Goal: Information Seeking & Learning: Learn about a topic

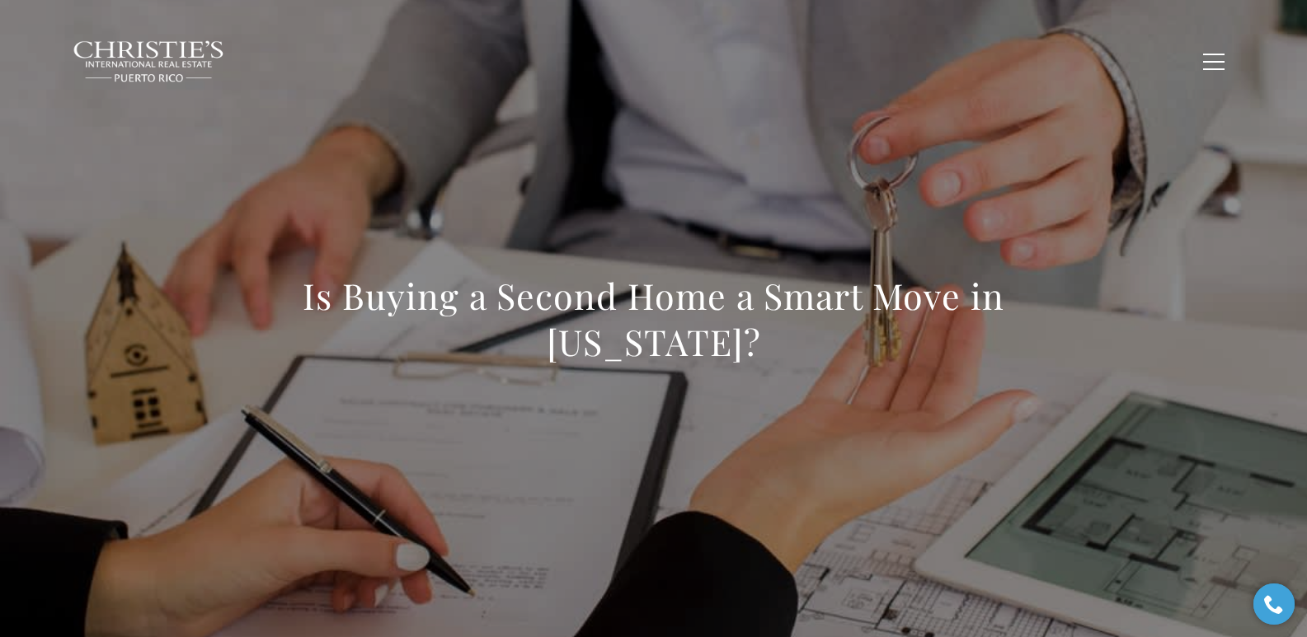
drag, startPoint x: 296, startPoint y: 293, endPoint x: 786, endPoint y: 355, distance: 494.4
click at [786, 355] on h1 "Is Buying a Second Home a Smart Move in Puerto Rico?" at bounding box center [653, 319] width 727 height 92
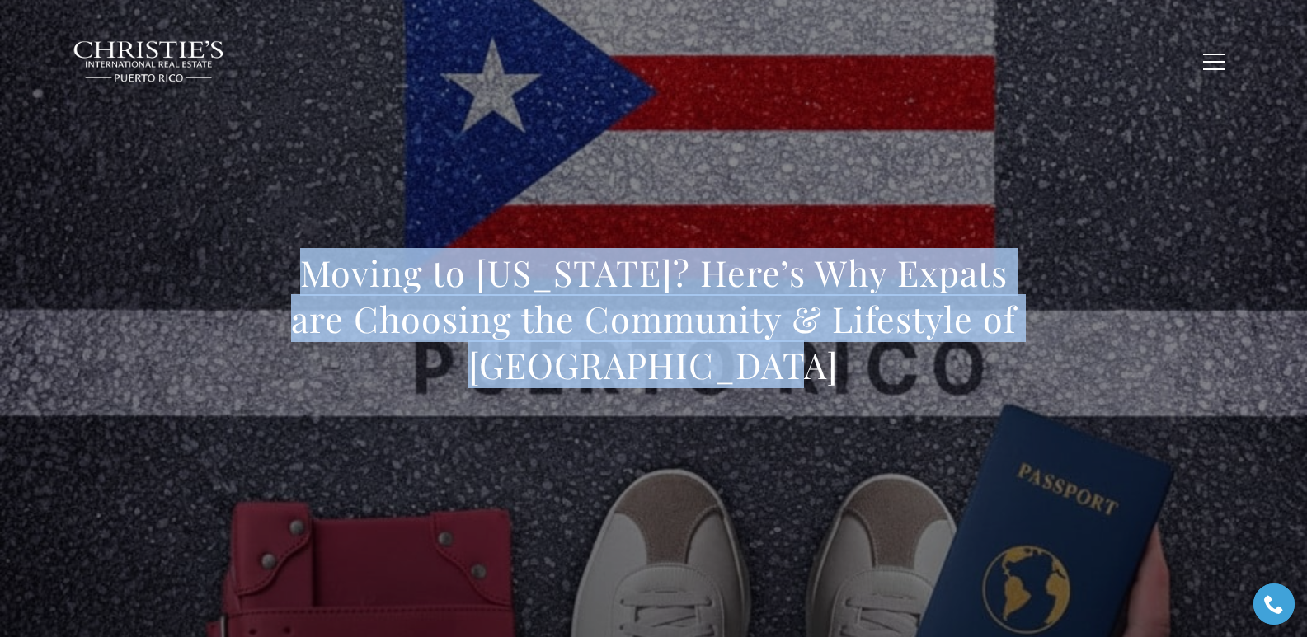
drag, startPoint x: 289, startPoint y: 282, endPoint x: 903, endPoint y: 358, distance: 618.0
click at [903, 358] on h1 "Moving to Puerto Rico? Here’s Why Expats are Choosing the Community & Lifestyle…" at bounding box center [653, 319] width 727 height 138
copy h1 "Moving to Puerto Rico? Here’s Why Expats are Choosing the Community & Lifestyle…"
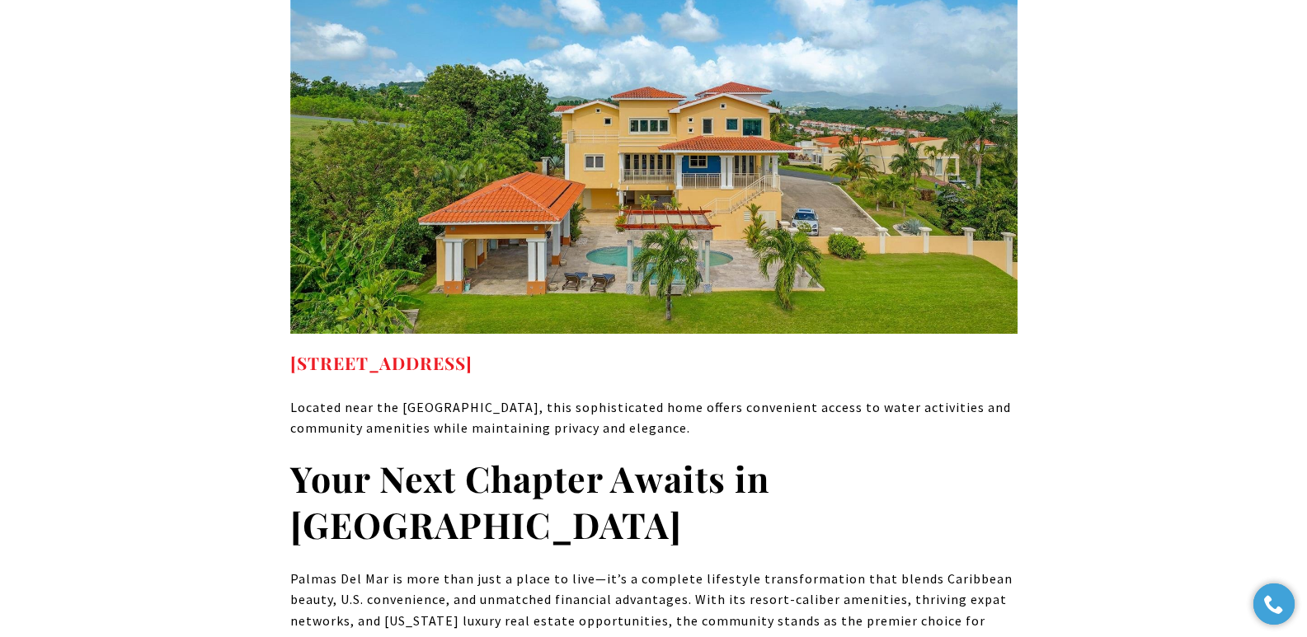
scroll to position [10389, 0]
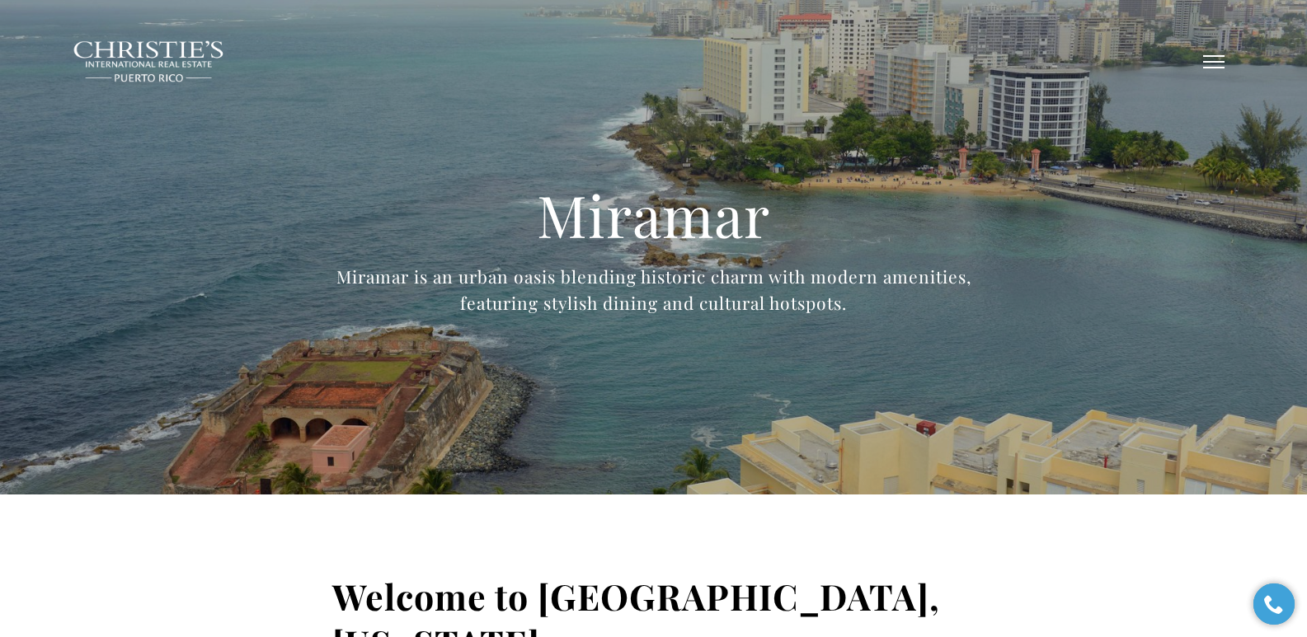
click at [1210, 63] on button "button" at bounding box center [1213, 62] width 43 height 48
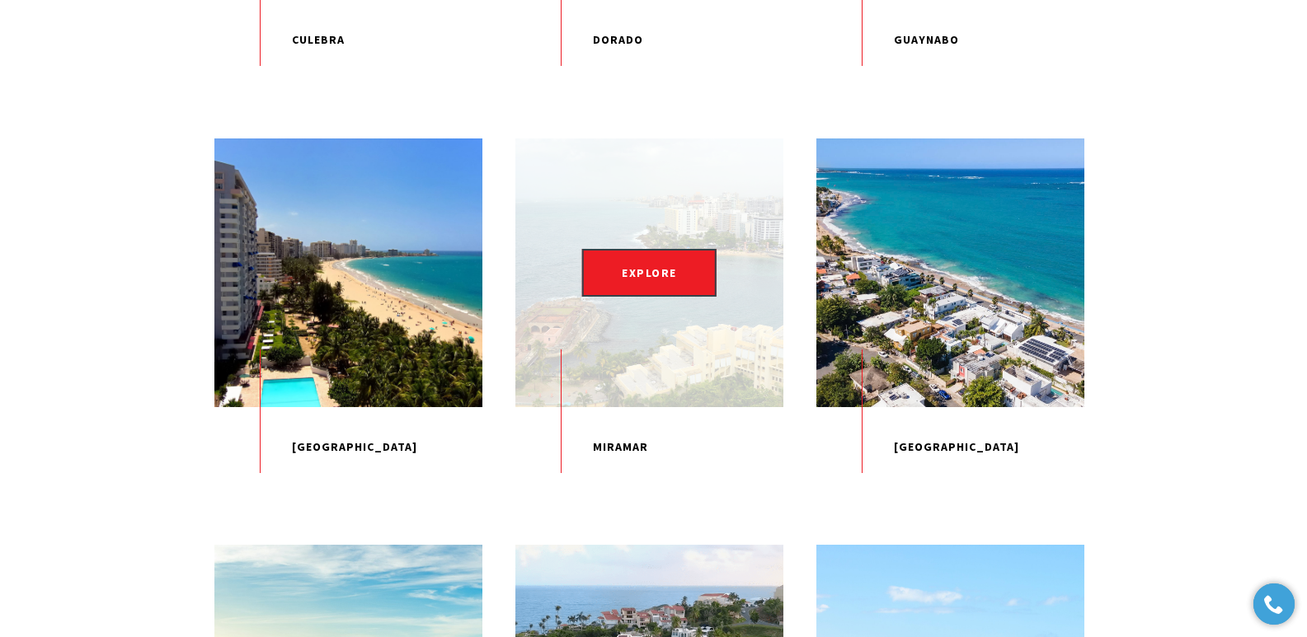
click at [634, 488] on p "Miramar" at bounding box center [649, 447] width 268 height 81
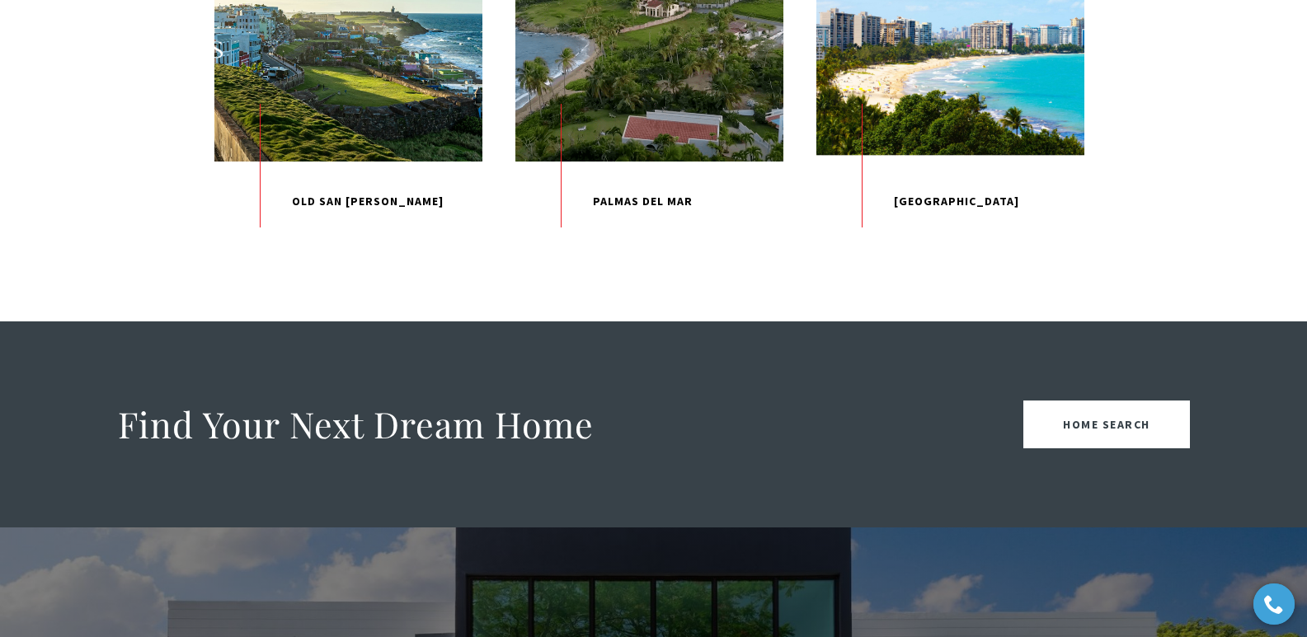
scroll to position [1879, 0]
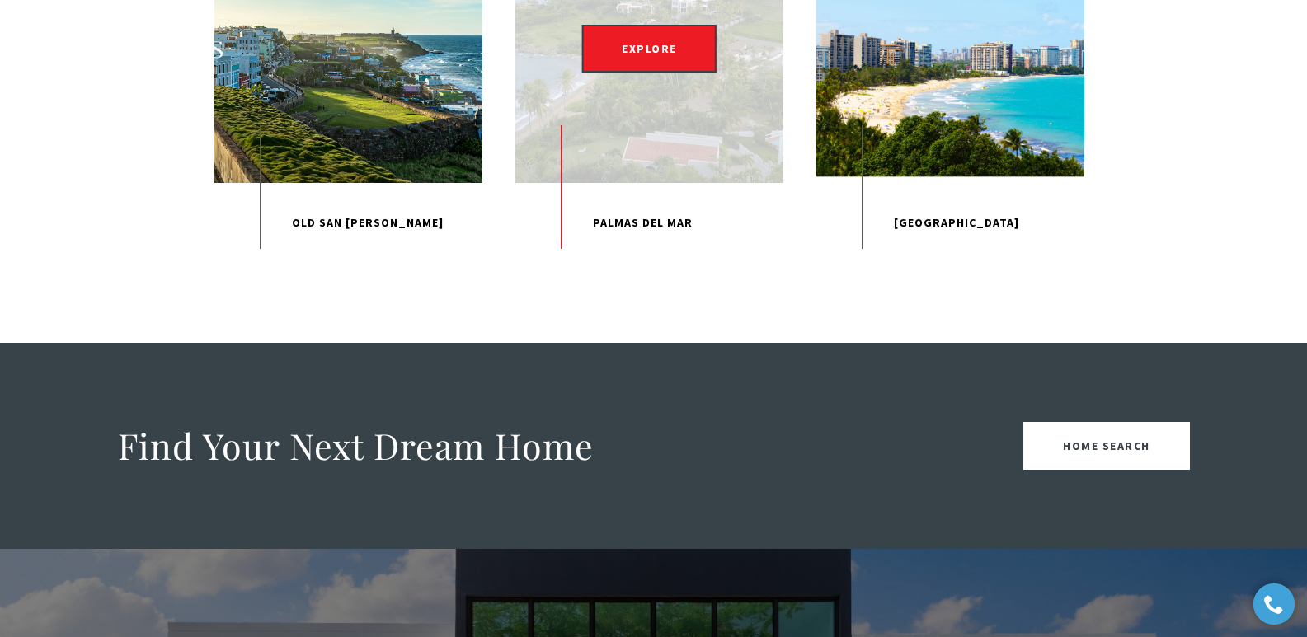
click at [642, 264] on p "Palmas Del Mar" at bounding box center [649, 223] width 268 height 81
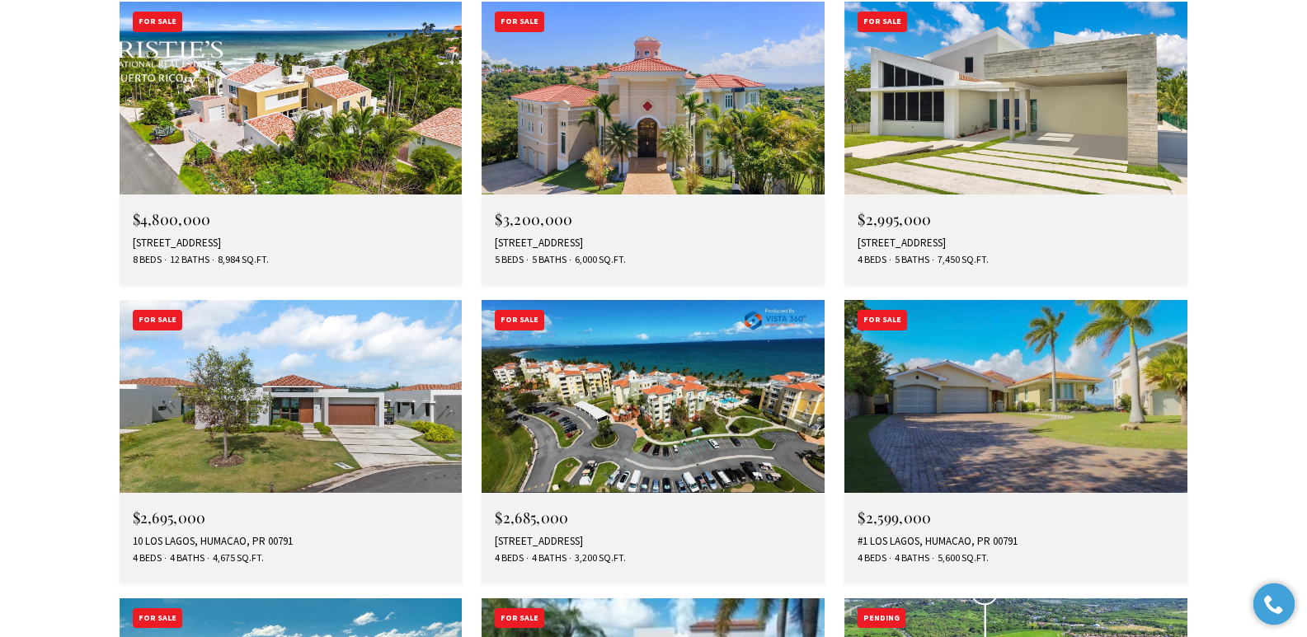
scroll to position [5017, 0]
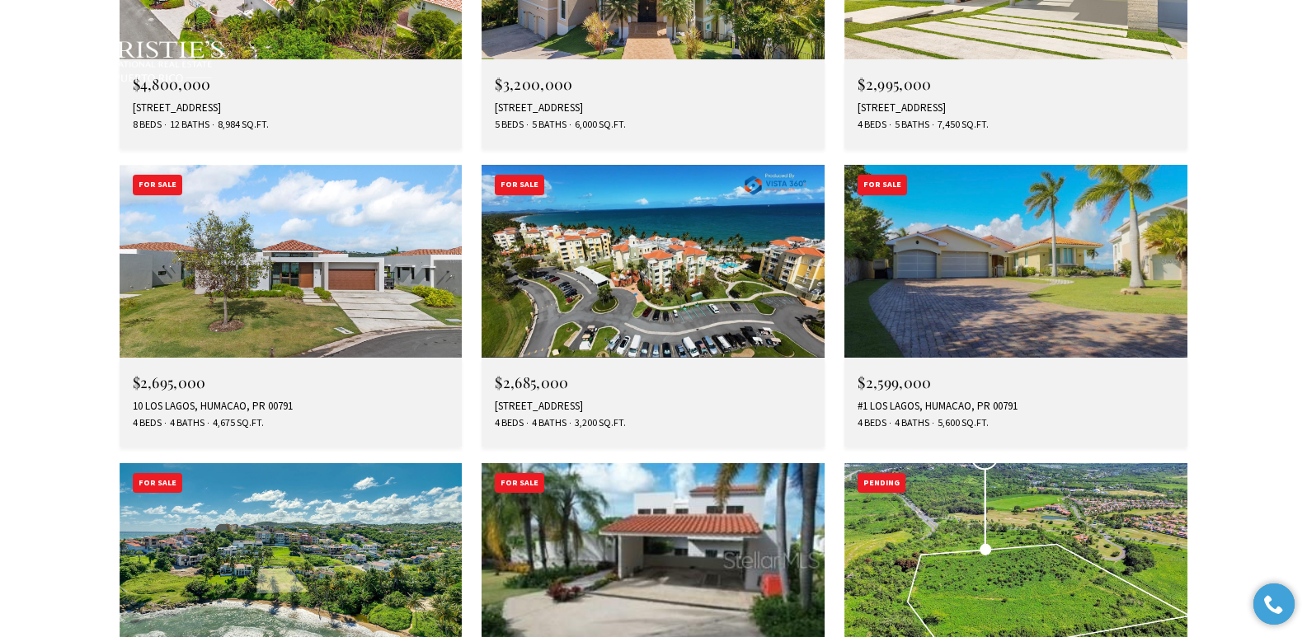
type input "**********"
type input "*********"
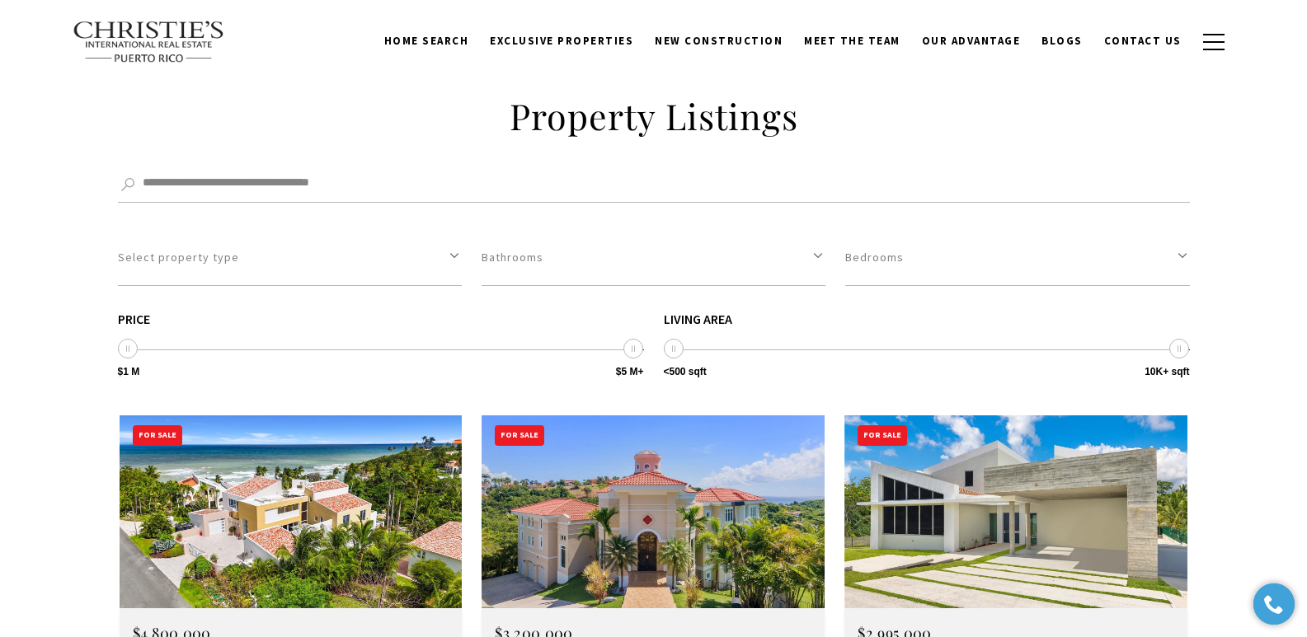
scroll to position [4412, 0]
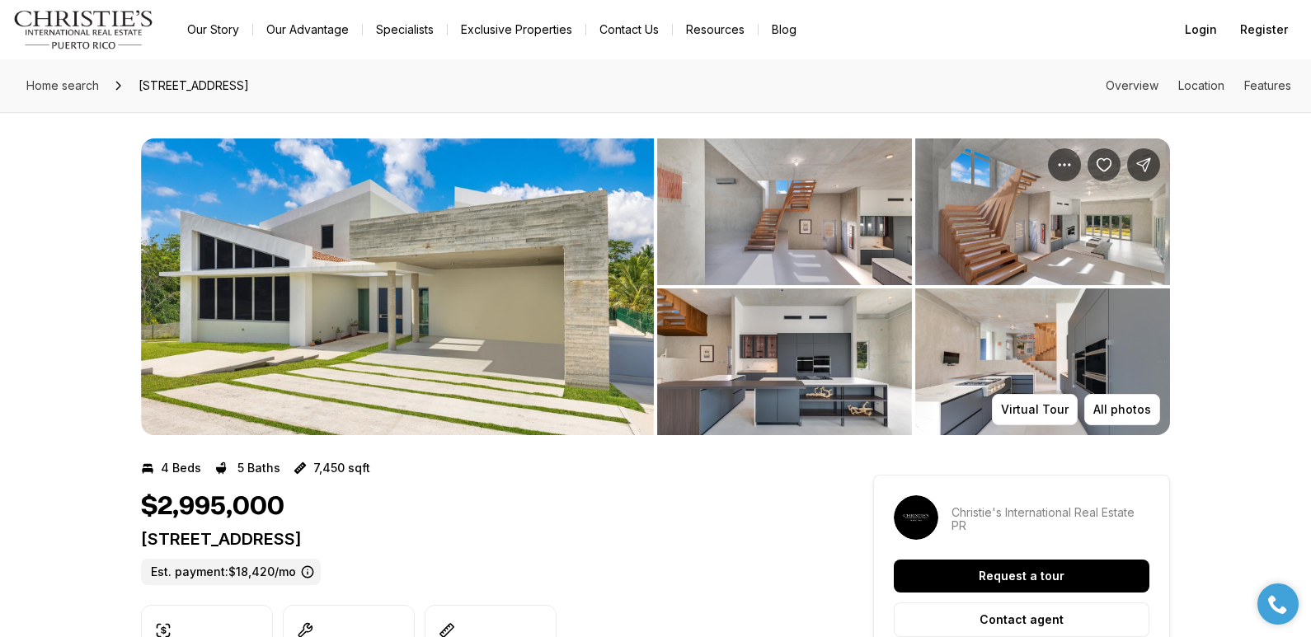
drag, startPoint x: 138, startPoint y: 540, endPoint x: 464, endPoint y: 549, distance: 325.8
copy p "[STREET_ADDRESS]"
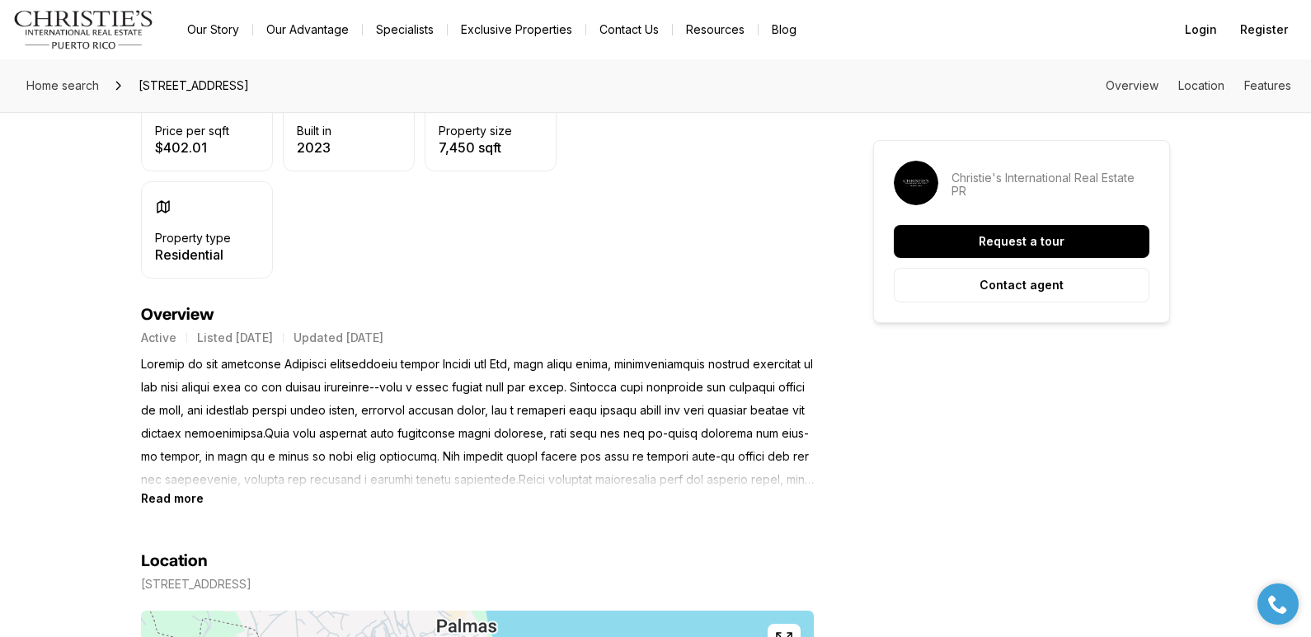
scroll to position [557, 0]
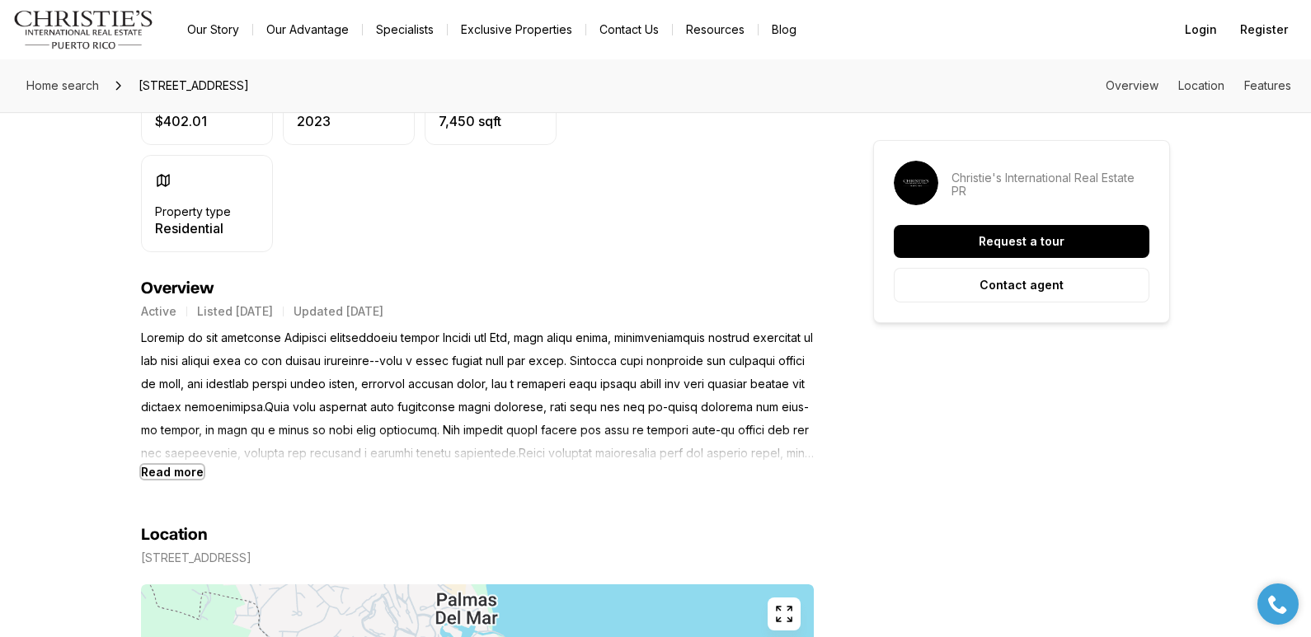
click at [177, 471] on b "Read more" at bounding box center [172, 472] width 63 height 14
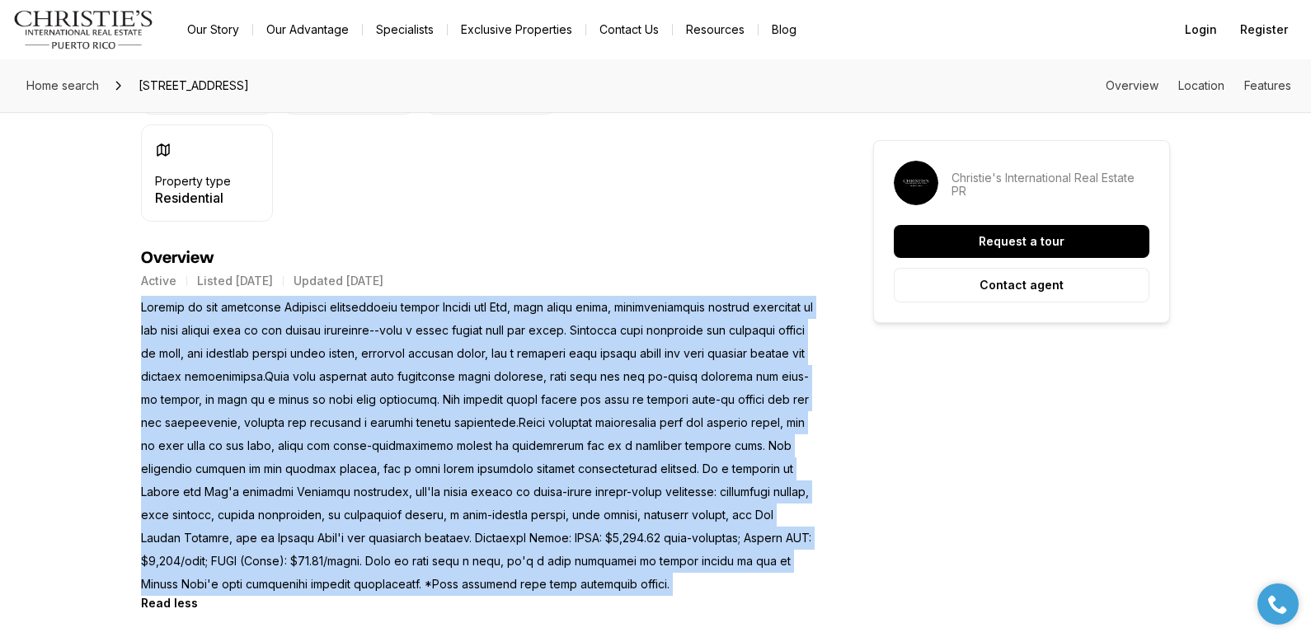
scroll to position [589, 0]
drag, startPoint x: 141, startPoint y: 337, endPoint x: 701, endPoint y: 584, distance: 612.0
click at [701, 584] on p at bounding box center [477, 444] width 673 height 300
copy p "Located in the exclusive Surfside neighborhood within Palmas del Mar, this newl…"
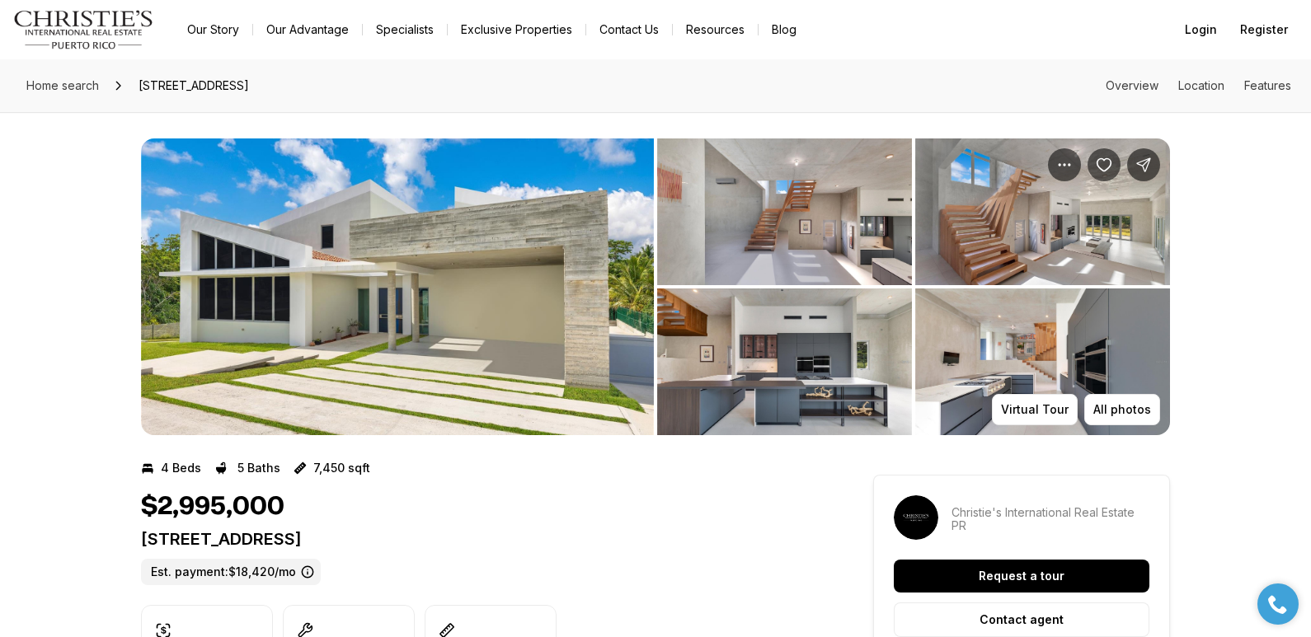
drag, startPoint x: 144, startPoint y: 538, endPoint x: 453, endPoint y: 540, distance: 308.3
click at [453, 540] on p "13 SURFSIDE RD HUMACAO PR, 00791" at bounding box center [477, 539] width 673 height 20
copy p "13 SURFSIDE RD HUMACAO PR, 00791"
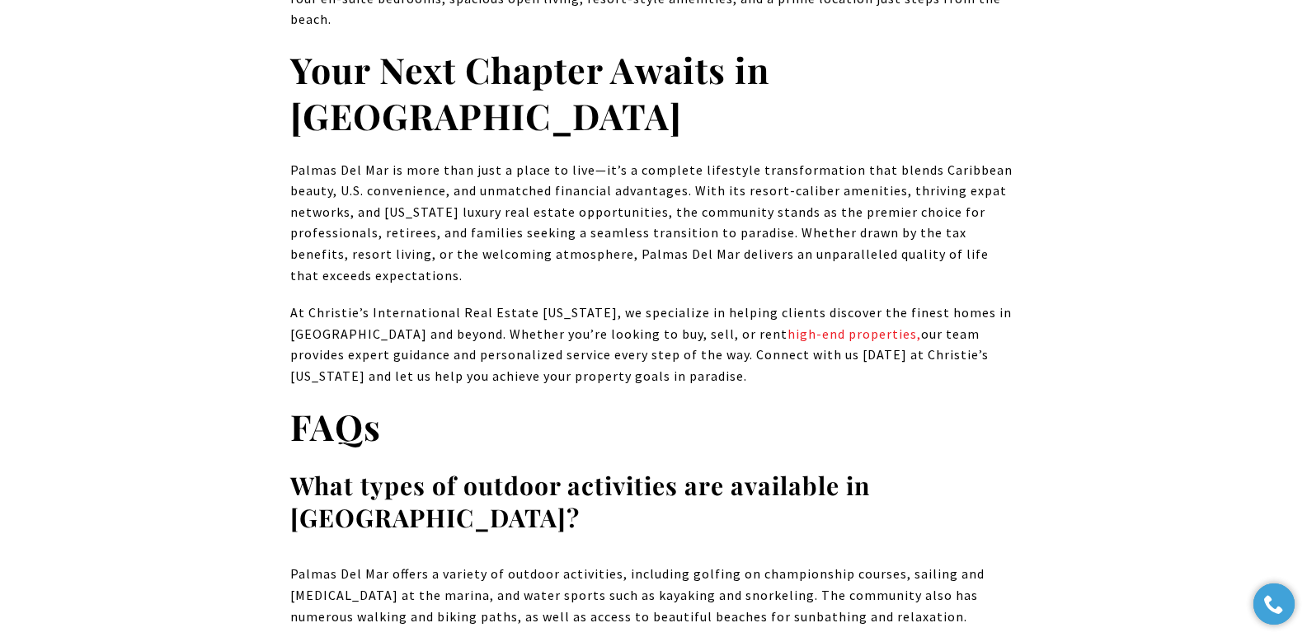
scroll to position [10316, 0]
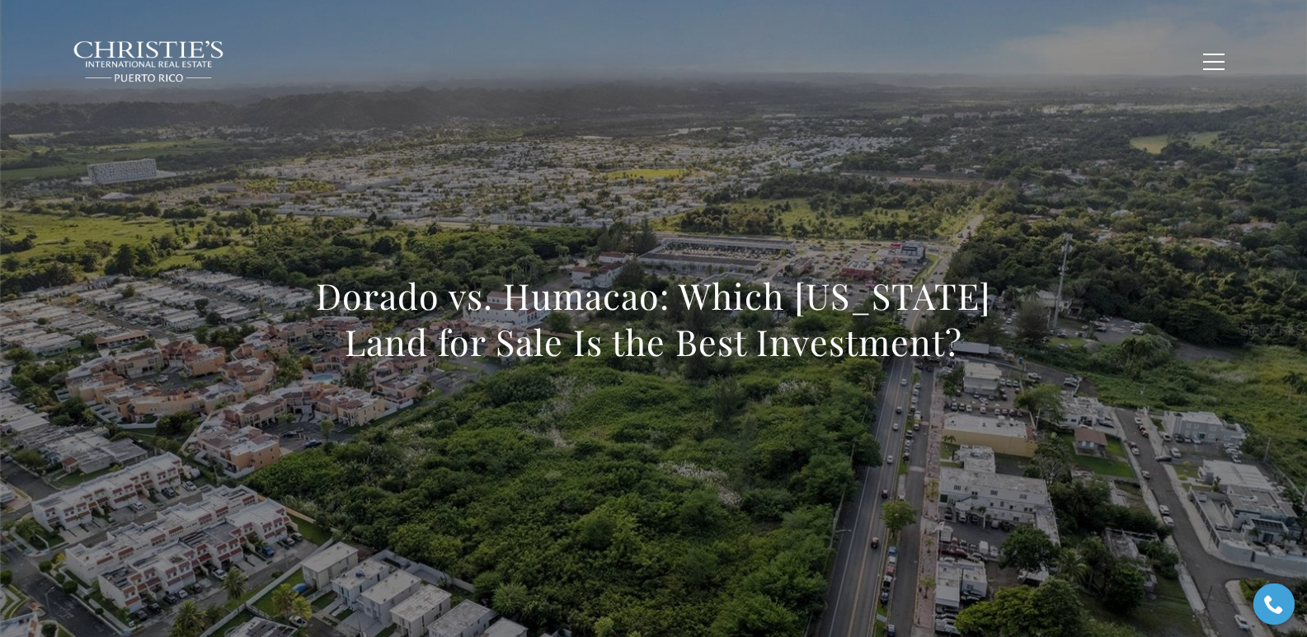
drag, startPoint x: 297, startPoint y: 288, endPoint x: 1059, endPoint y: 372, distance: 766.4
click at [1059, 372] on div "Dorado vs. Humacao: Which [US_STATE] Land for Sale Is the Best Investment?" at bounding box center [654, 329] width 1154 height 495
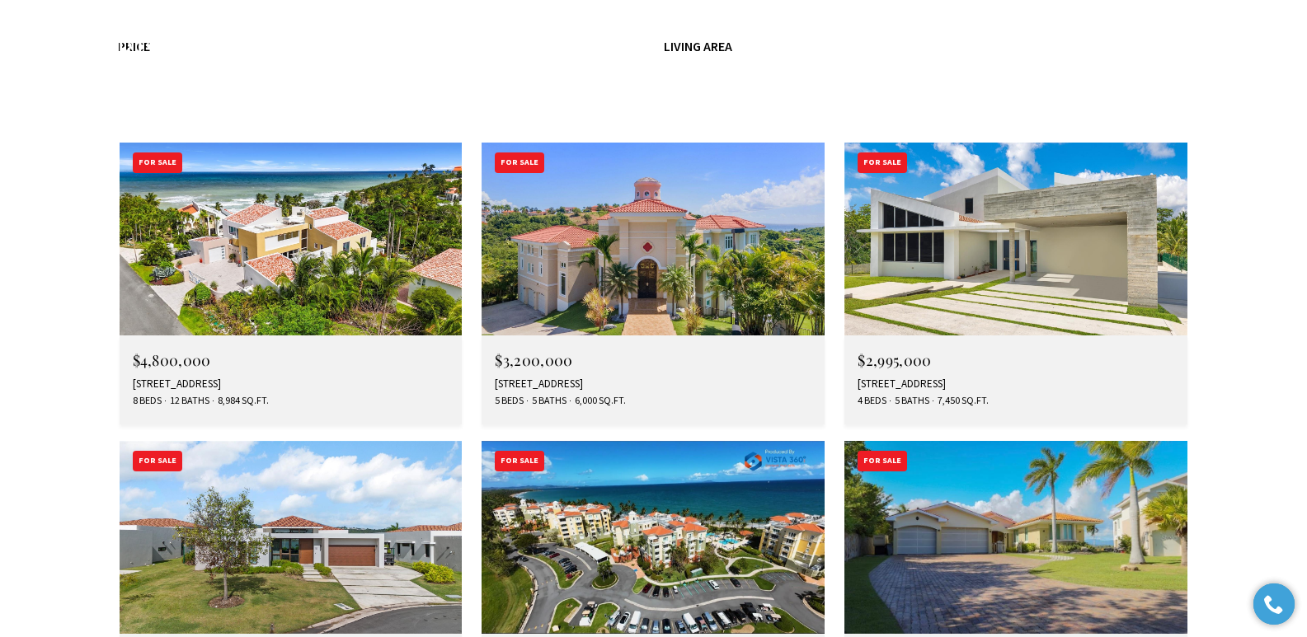
scroll to position [4955, 0]
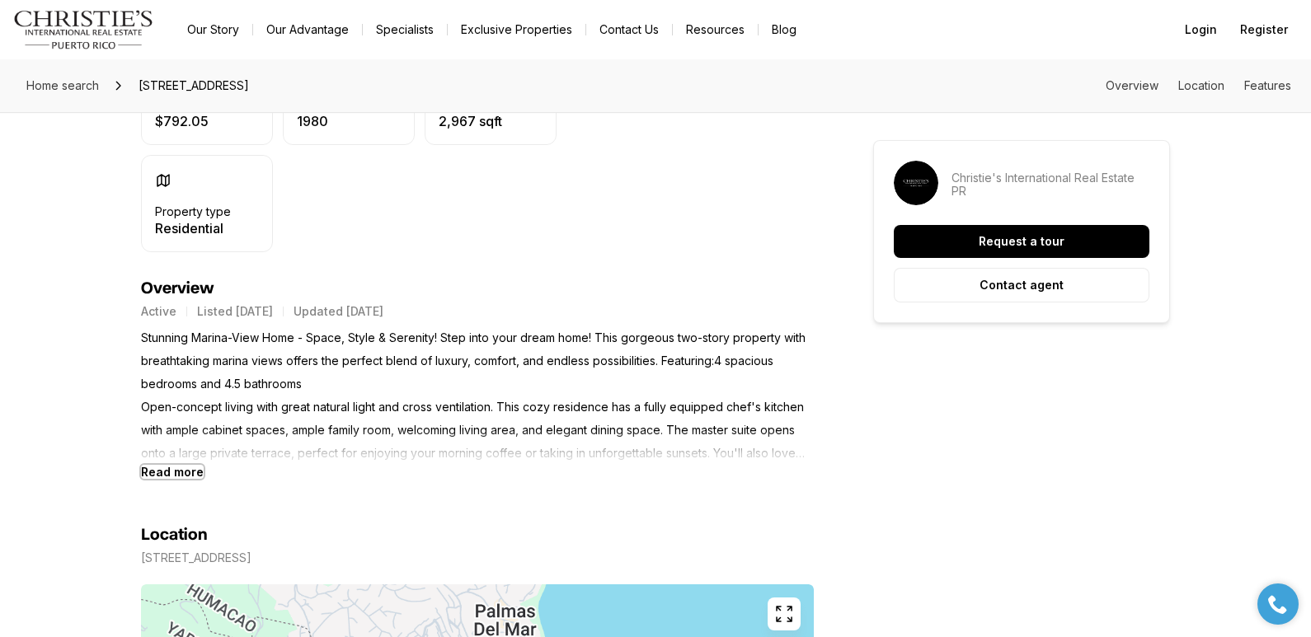
click at [180, 470] on b "Read more" at bounding box center [172, 472] width 63 height 14
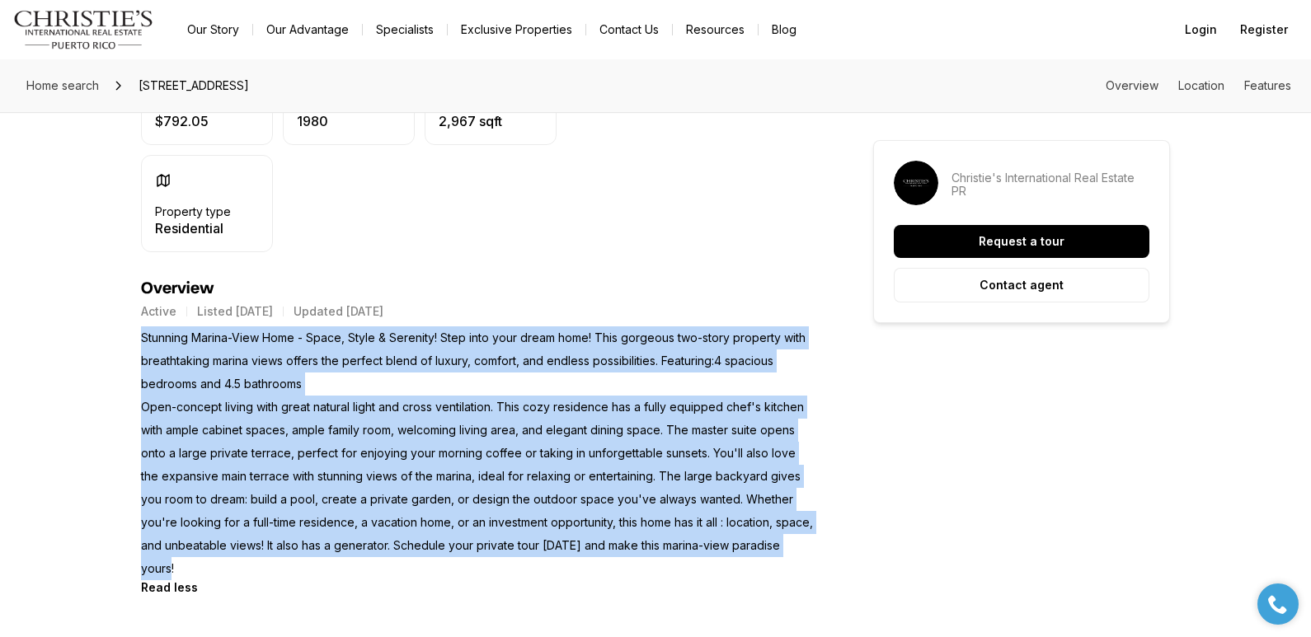
drag, startPoint x: 143, startPoint y: 338, endPoint x: 792, endPoint y: 538, distance: 679.8
click at [792, 538] on p "Stunning Marina-View Home - Space, Style & Serenity! Step into your dream home!…" at bounding box center [477, 453] width 673 height 254
copy p "Stunning Marina-View Home - Space, Style & Serenity! Step into your dream home!…"
click at [378, 424] on p "Stunning Marina-View Home - Space, Style & Serenity! Step into your dream home!…" at bounding box center [477, 453] width 673 height 254
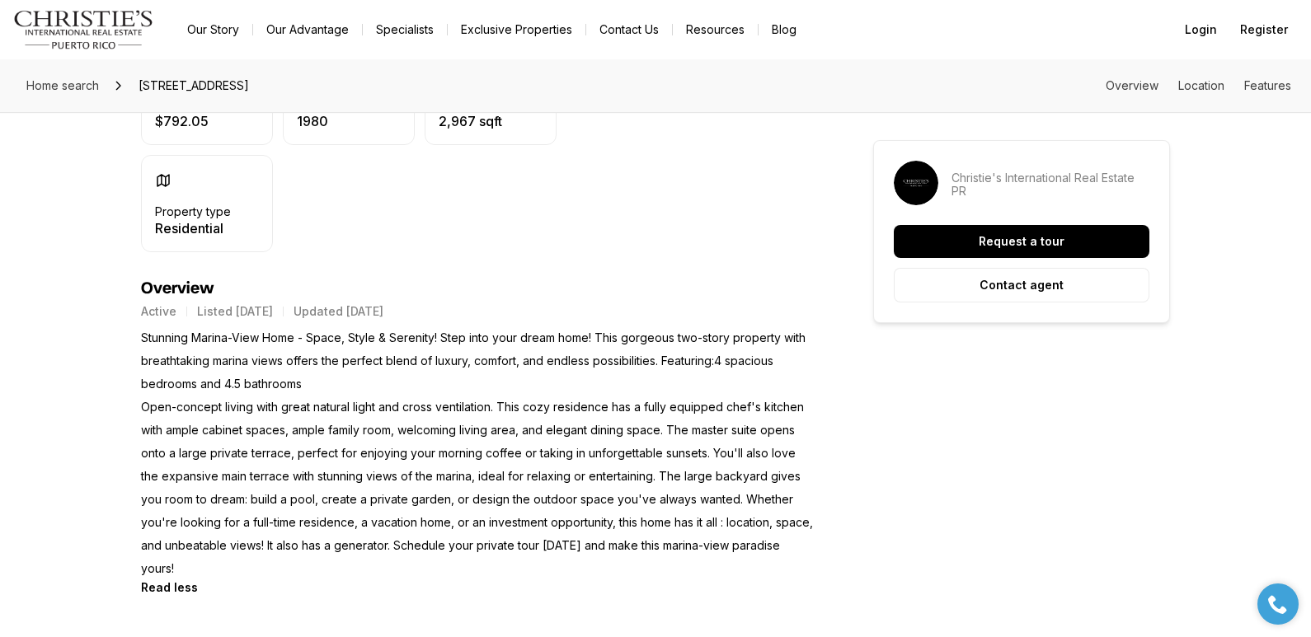
scroll to position [0, 0]
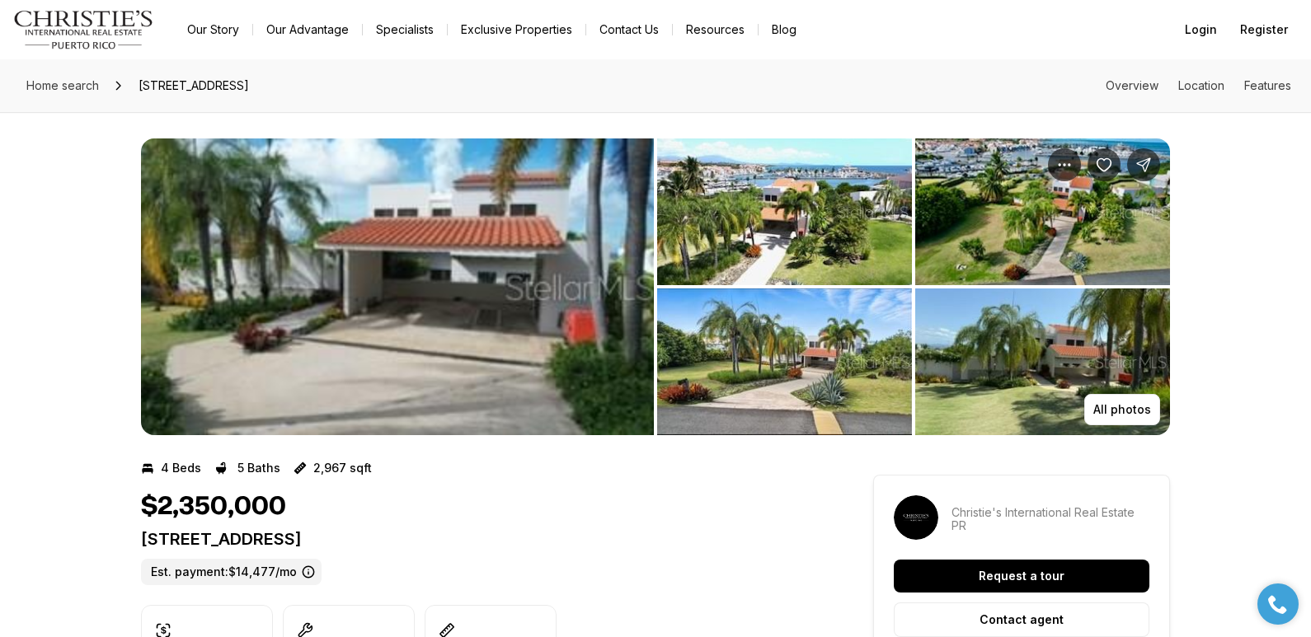
drag, startPoint x: 142, startPoint y: 540, endPoint x: 534, endPoint y: 555, distance: 392.7
click at [534, 555] on div "[STREET_ADDRESS]. payment: $14,477/mo" at bounding box center [477, 557] width 673 height 56
copy p "[STREET_ADDRESS]"
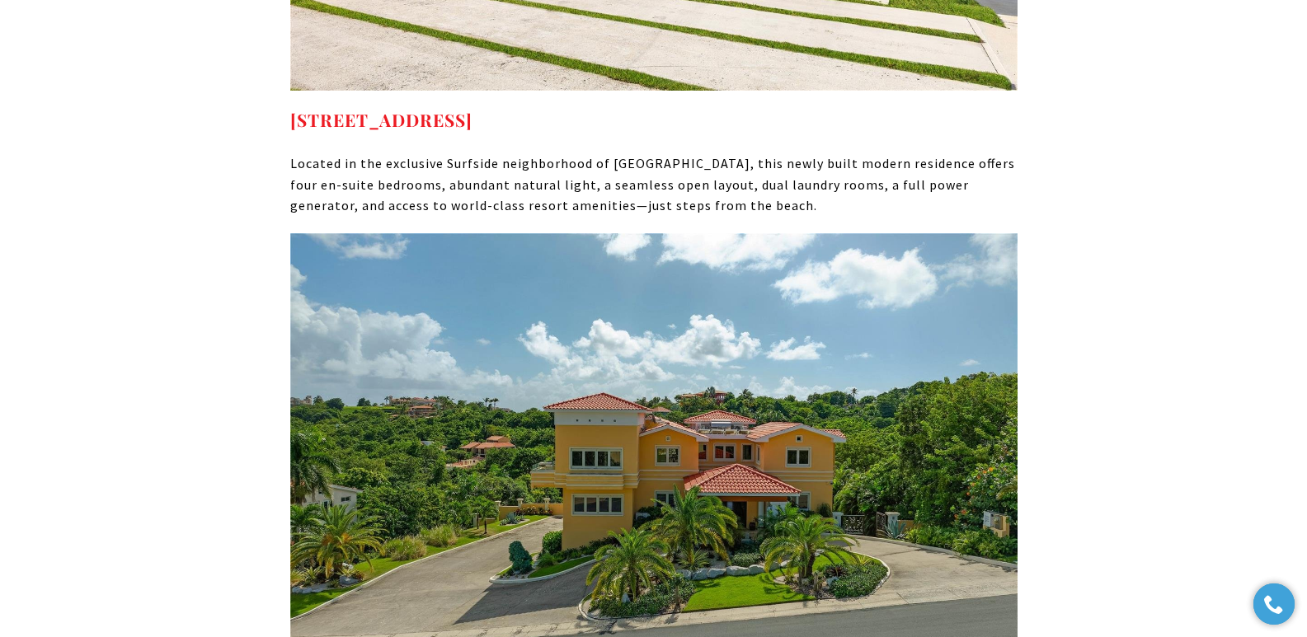
scroll to position [7577, 0]
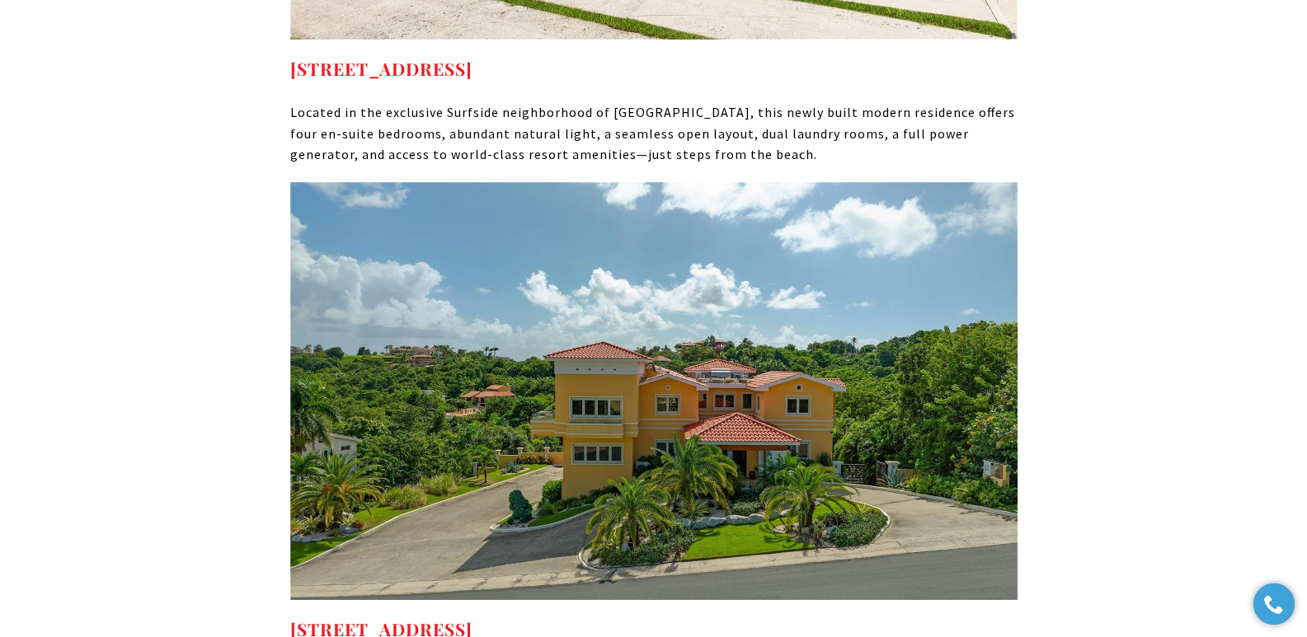
drag, startPoint x: 1148, startPoint y: 215, endPoint x: 576, endPoint y: 52, distance: 595.0
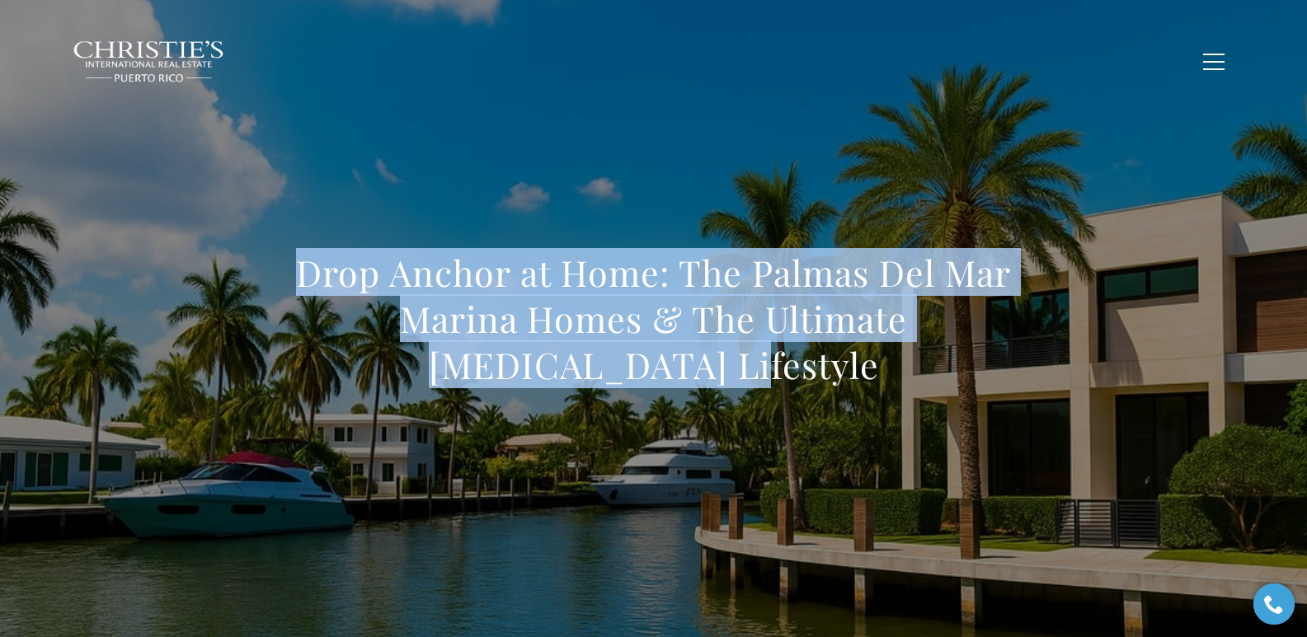
drag, startPoint x: 270, startPoint y: 283, endPoint x: 806, endPoint y: 386, distance: 545.7
click at [806, 386] on div "Drop Anchor at Home: The Palmas Del Mar Marina Homes & The Ultimate [MEDICAL_DA…" at bounding box center [654, 329] width 1154 height 495
copy h1 "Drop Anchor at Home: The Palmas Del Mar Marina Homes & The Ultimate [MEDICAL_DA…"
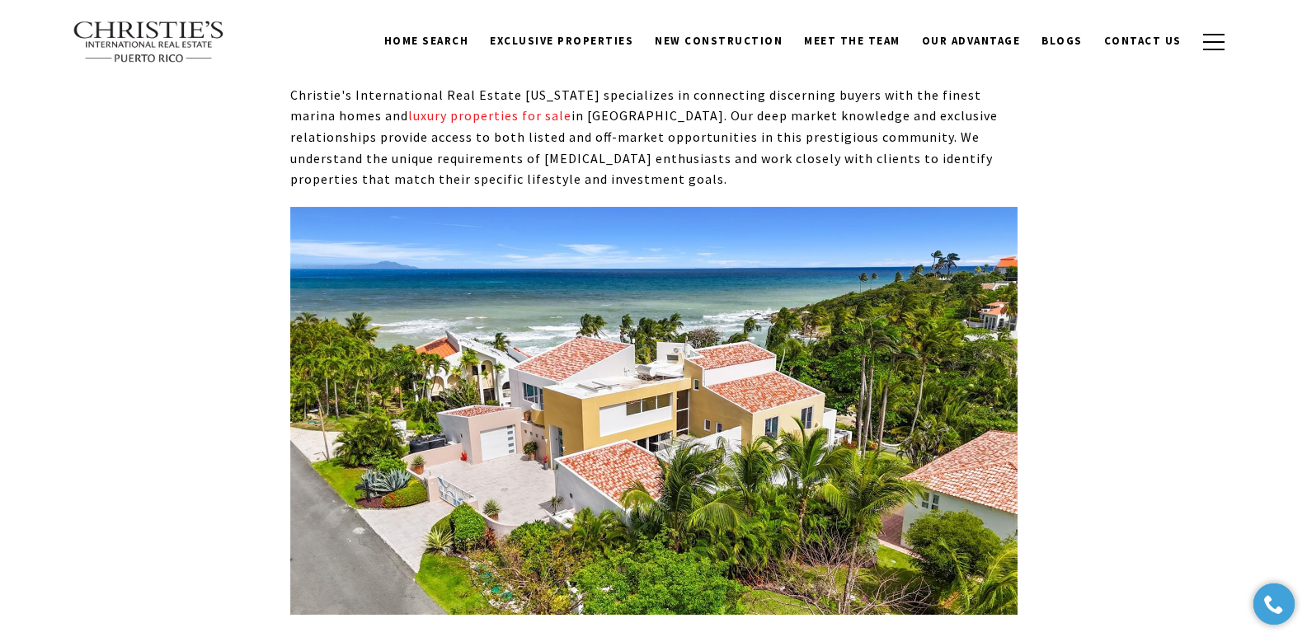
scroll to position [6988, 0]
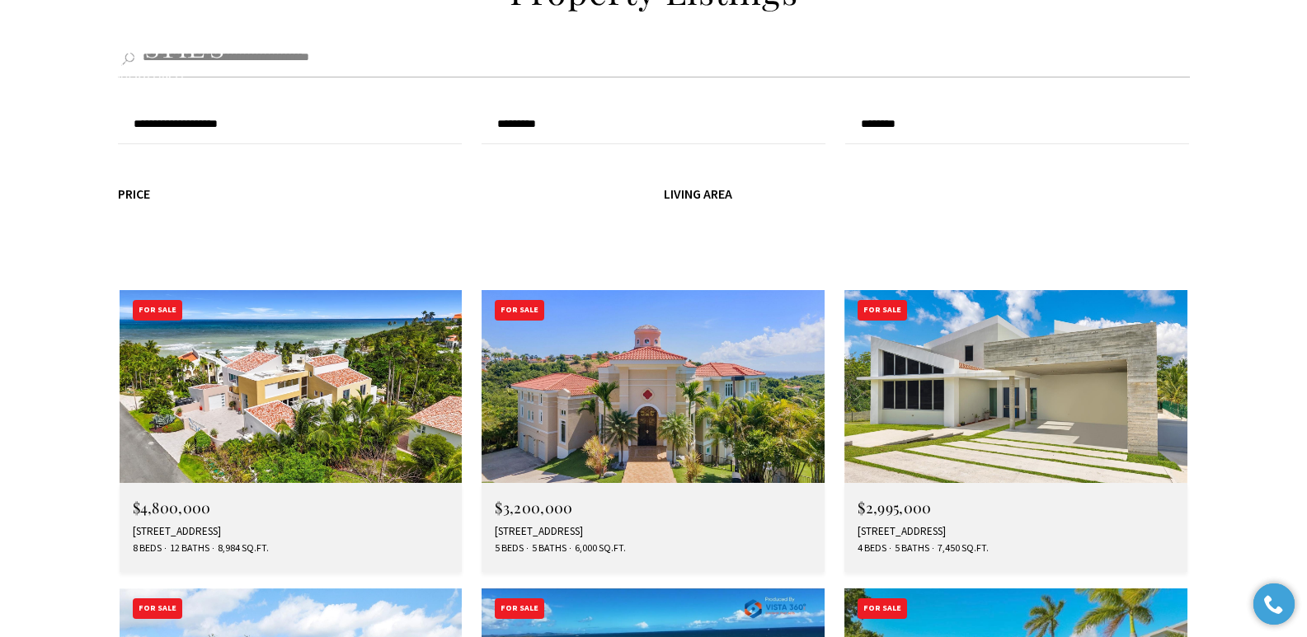
scroll to position [4571, 0]
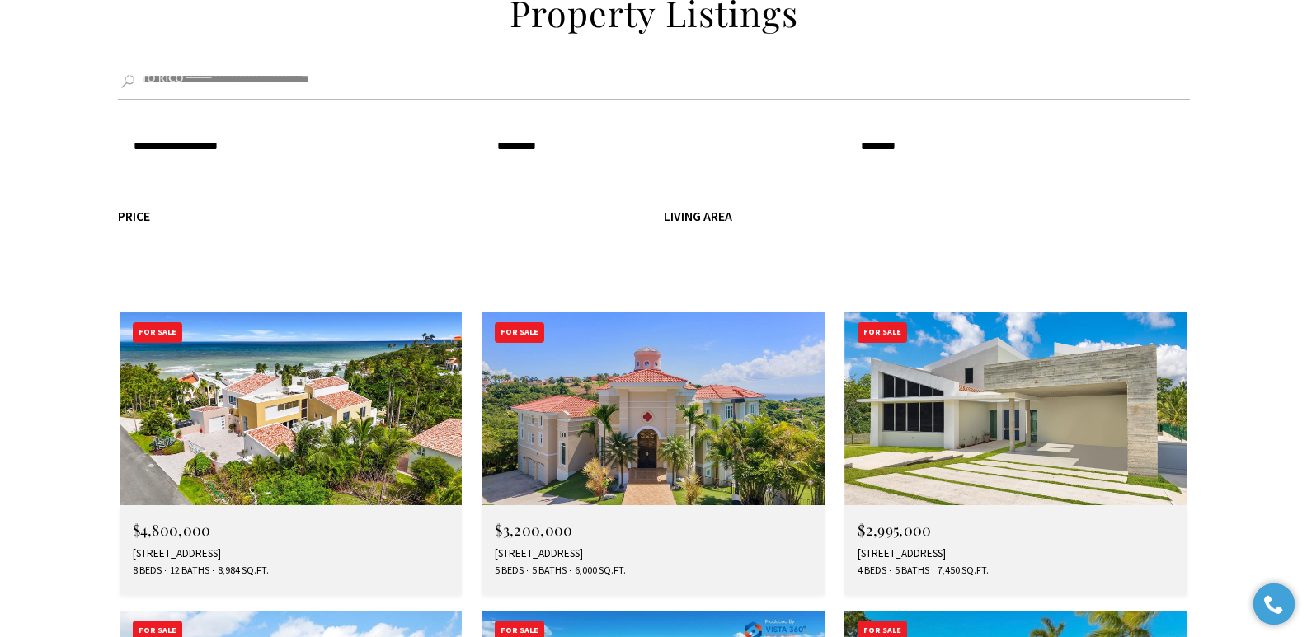
click at [646, 312] on img at bounding box center [652, 408] width 343 height 193
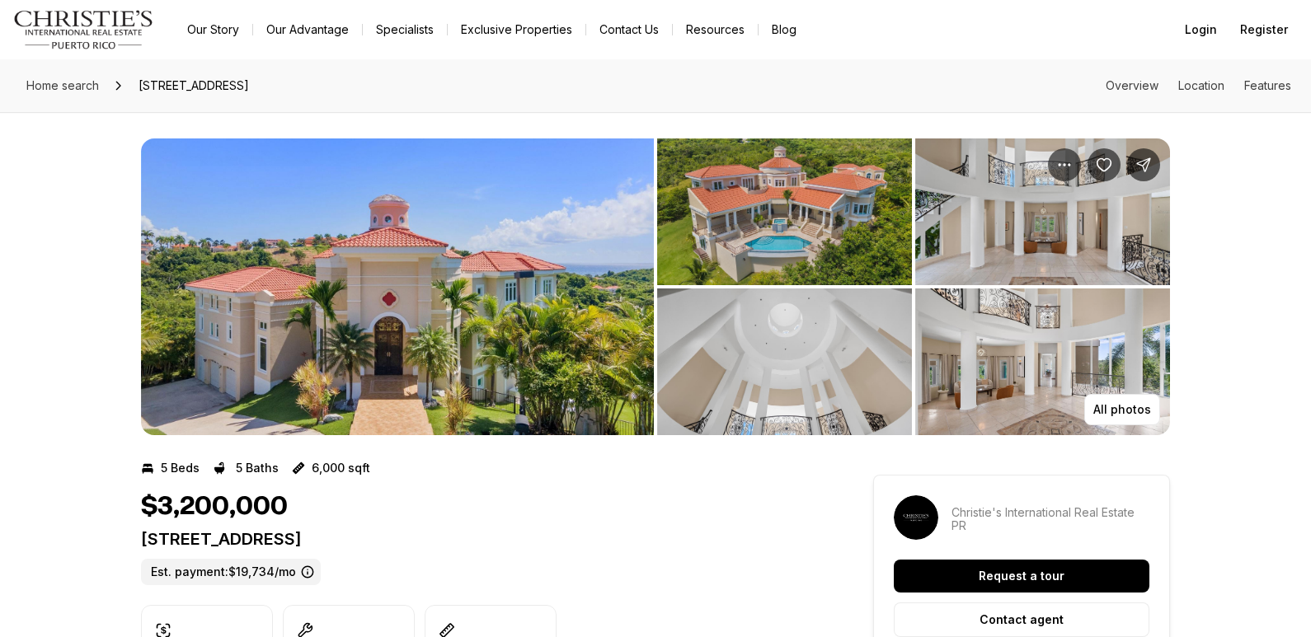
click at [518, 549] on div "[STREET_ADDRESS]. payment: $19,734/mo" at bounding box center [477, 557] width 673 height 56
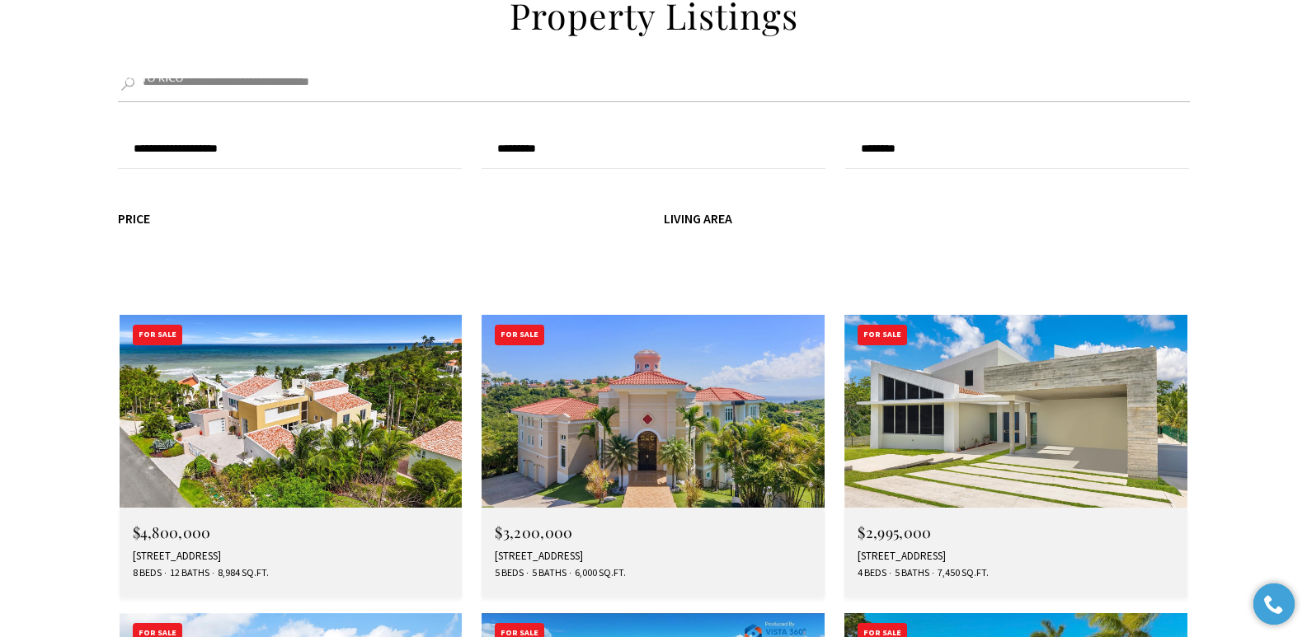
scroll to position [4571, 0]
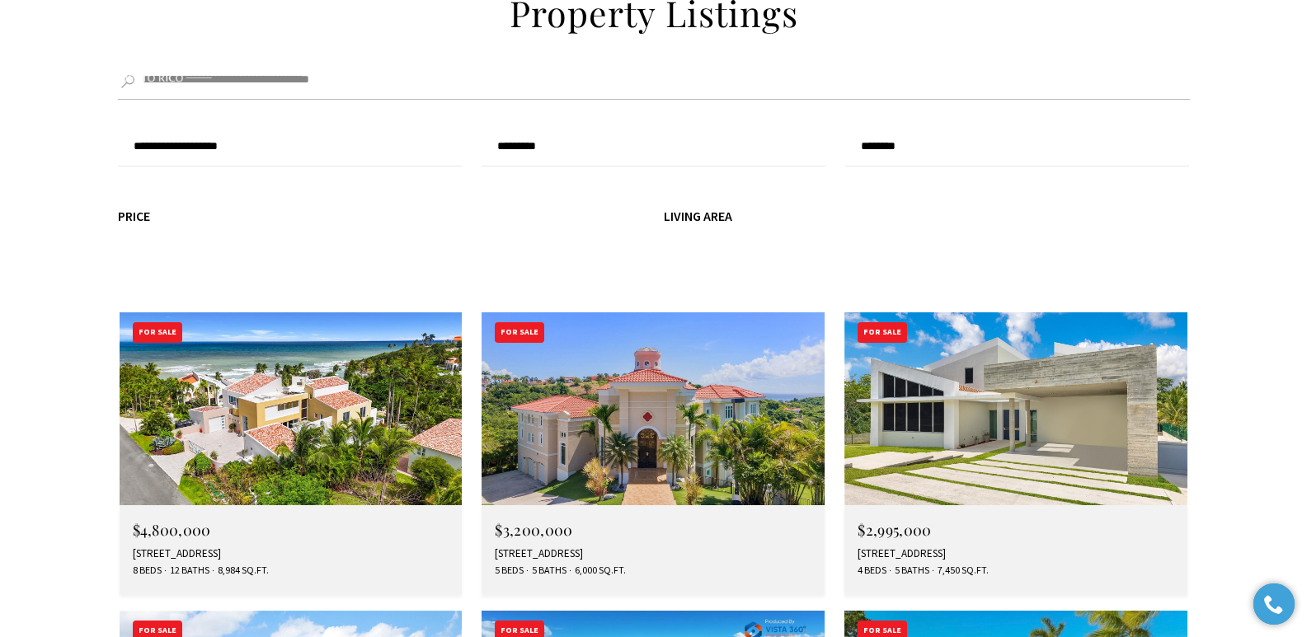
click at [956, 547] on div "13 SURFSIDE RD, HUMACAO, PR 00791" at bounding box center [1015, 553] width 317 height 13
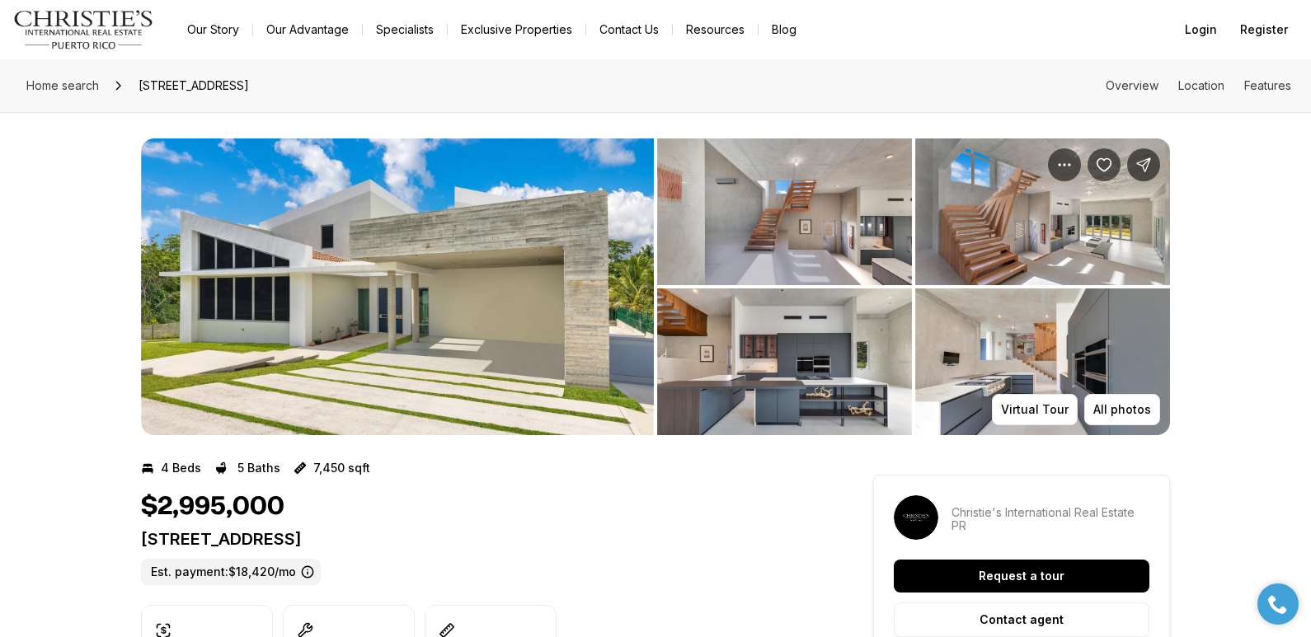
drag, startPoint x: 139, startPoint y: 545, endPoint x: 465, endPoint y: 549, distance: 325.7
copy p "[STREET_ADDRESS]"
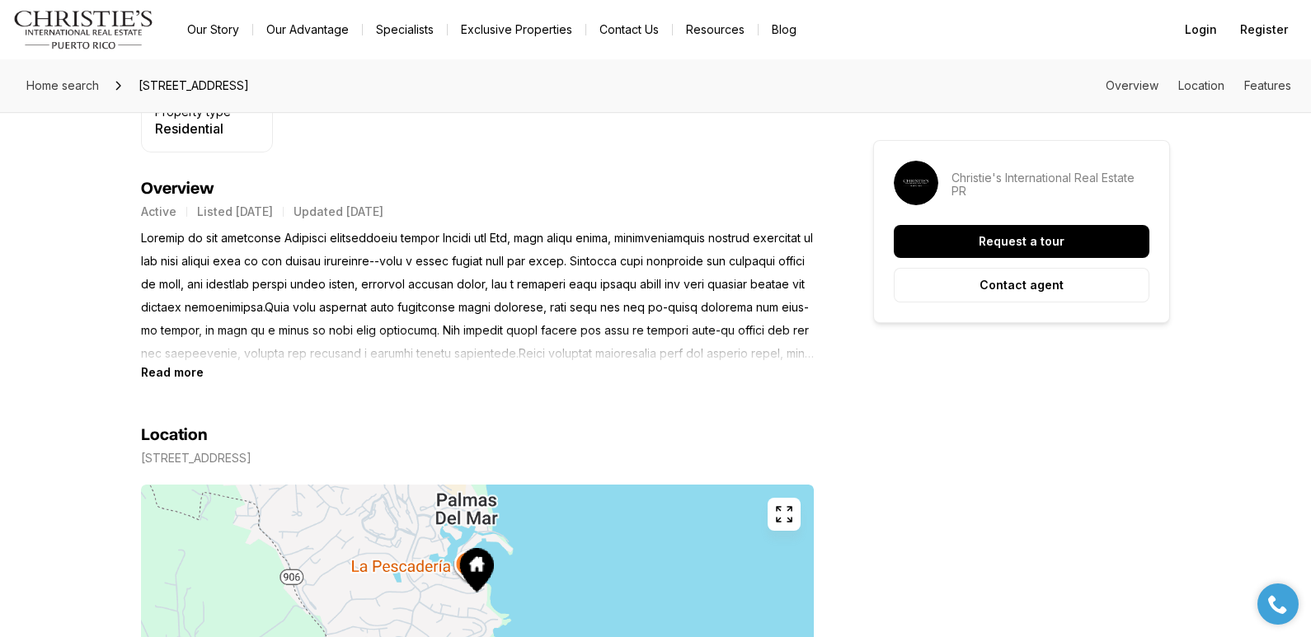
scroll to position [622, 0]
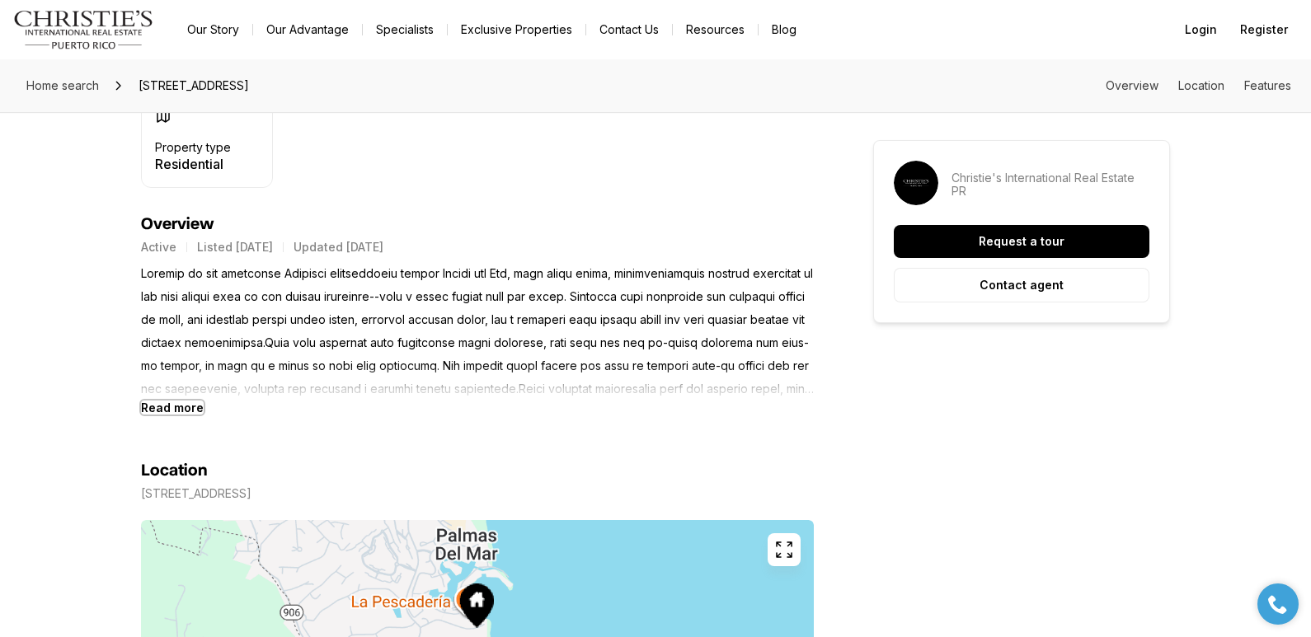
click at [184, 406] on b "Read more" at bounding box center [172, 408] width 63 height 14
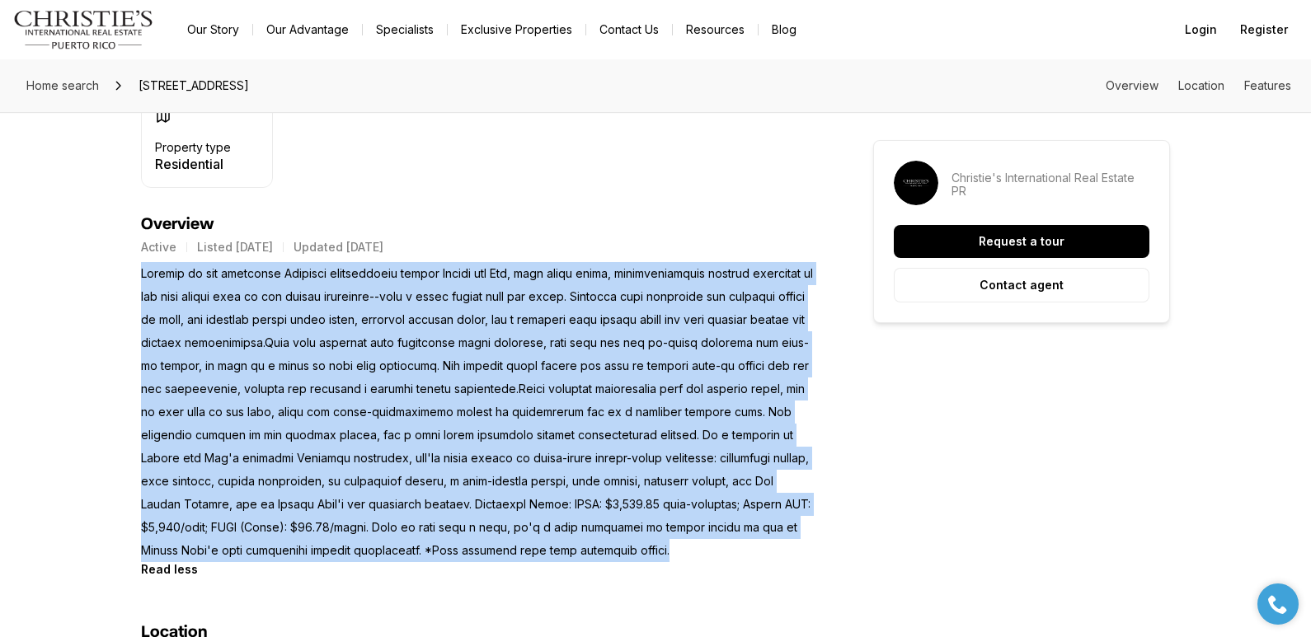
drag, startPoint x: 140, startPoint y: 270, endPoint x: 708, endPoint y: 550, distance: 633.0
copy p "Located in the exclusive Surfside neighborhood within Palmas del Mar, this newl…"
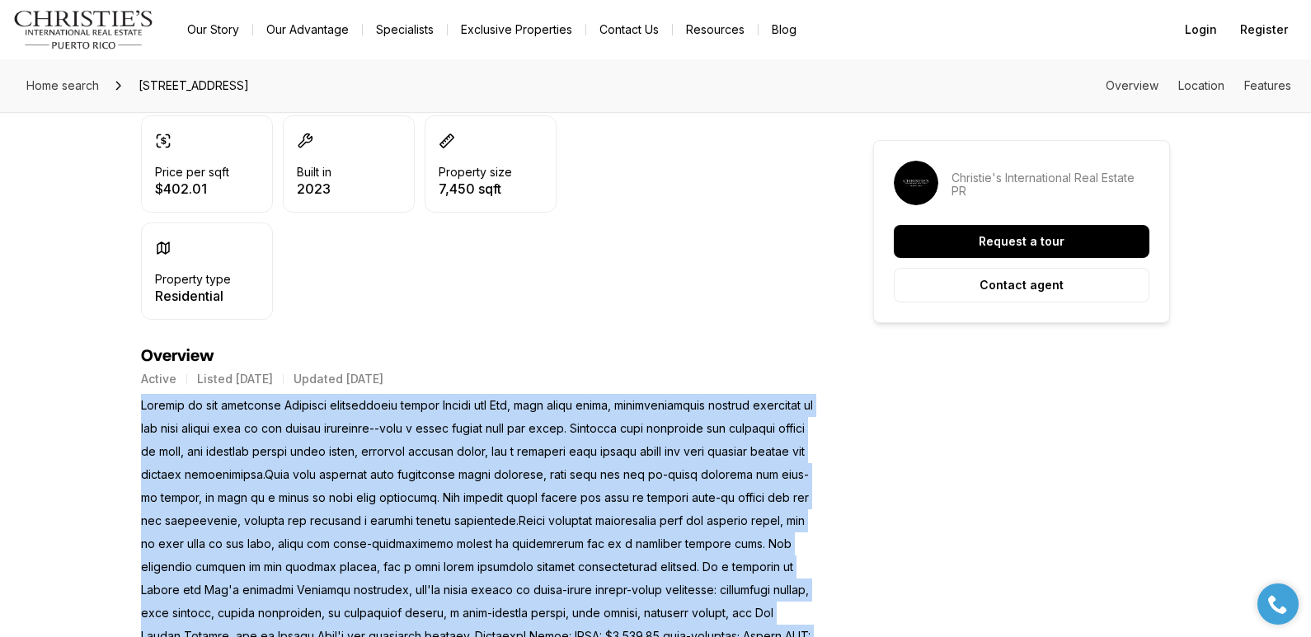
scroll to position [64, 0]
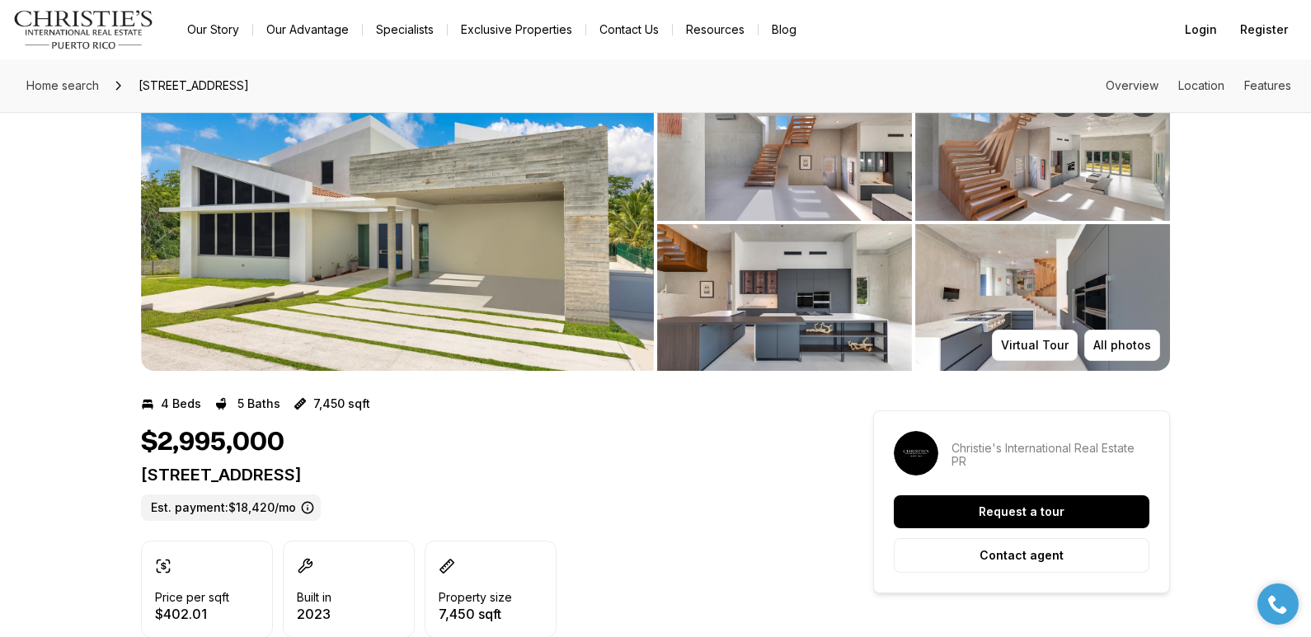
drag, startPoint x: 142, startPoint y: 476, endPoint x: 469, endPoint y: 482, distance: 327.3
click at [469, 482] on p "[STREET_ADDRESS]" at bounding box center [477, 475] width 673 height 20
copy p "[STREET_ADDRESS]"
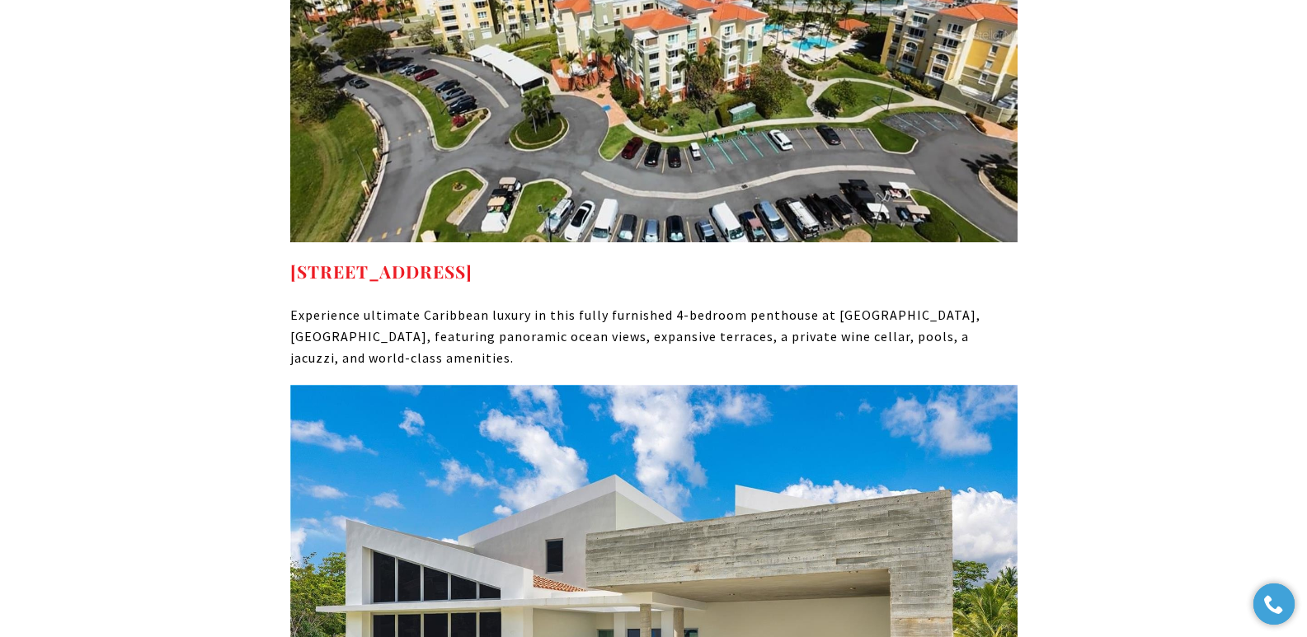
scroll to position [8150, 0]
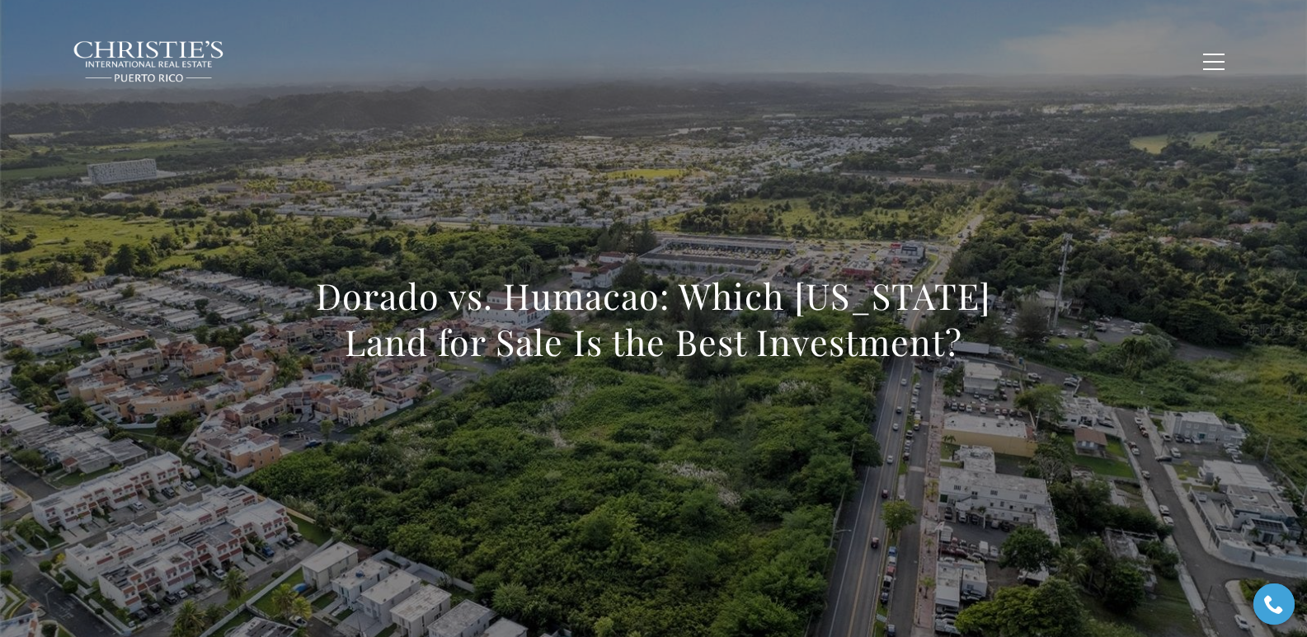
drag, startPoint x: 494, startPoint y: 331, endPoint x: 1094, endPoint y: 383, distance: 602.3
click at [1094, 383] on div "Dorado vs. Humacao: Which Puerto Rico Land for Sale Is the Best Investment?" at bounding box center [654, 329] width 1154 height 495
copy h1 "Dorado vs. Humacao: Which Puerto Rico Land for Sale Is the Best Investment?"
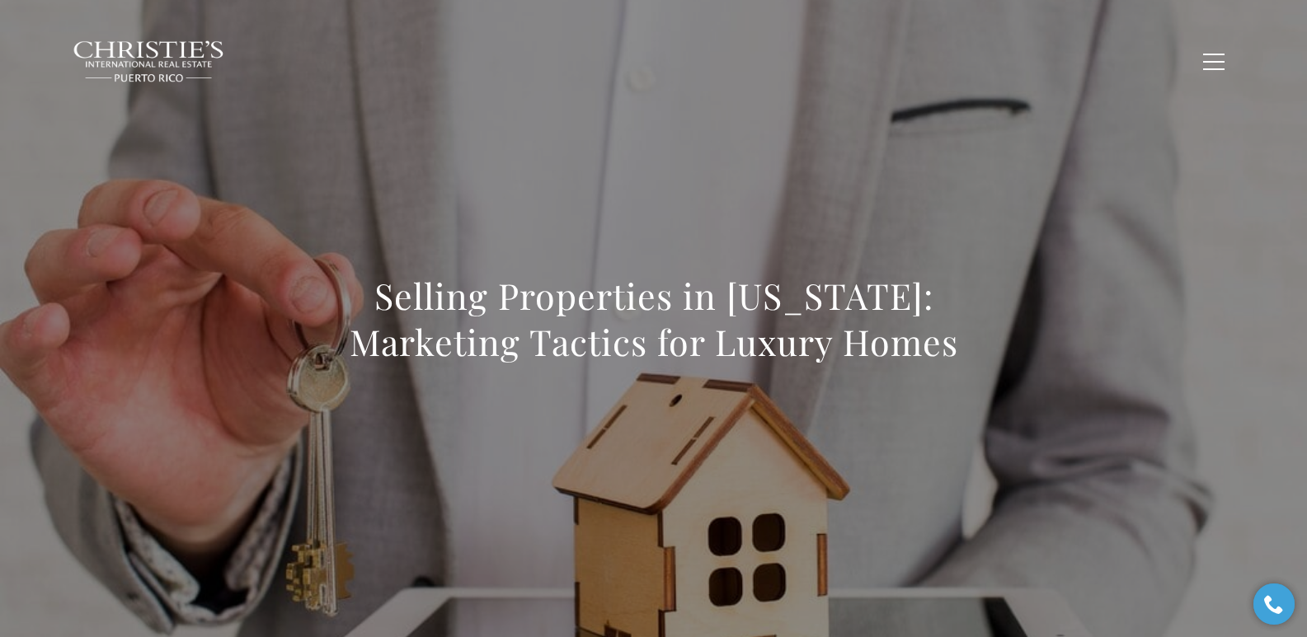
drag, startPoint x: 370, startPoint y: 293, endPoint x: 993, endPoint y: 361, distance: 626.9
click at [993, 361] on h1 "Selling Properties in Puerto Rico: Marketing Tactics for Luxury Homes" at bounding box center [653, 319] width 727 height 92
copy h1 "Selling Properties in Puerto Rico: Marketing Tactics for Luxury Homes"
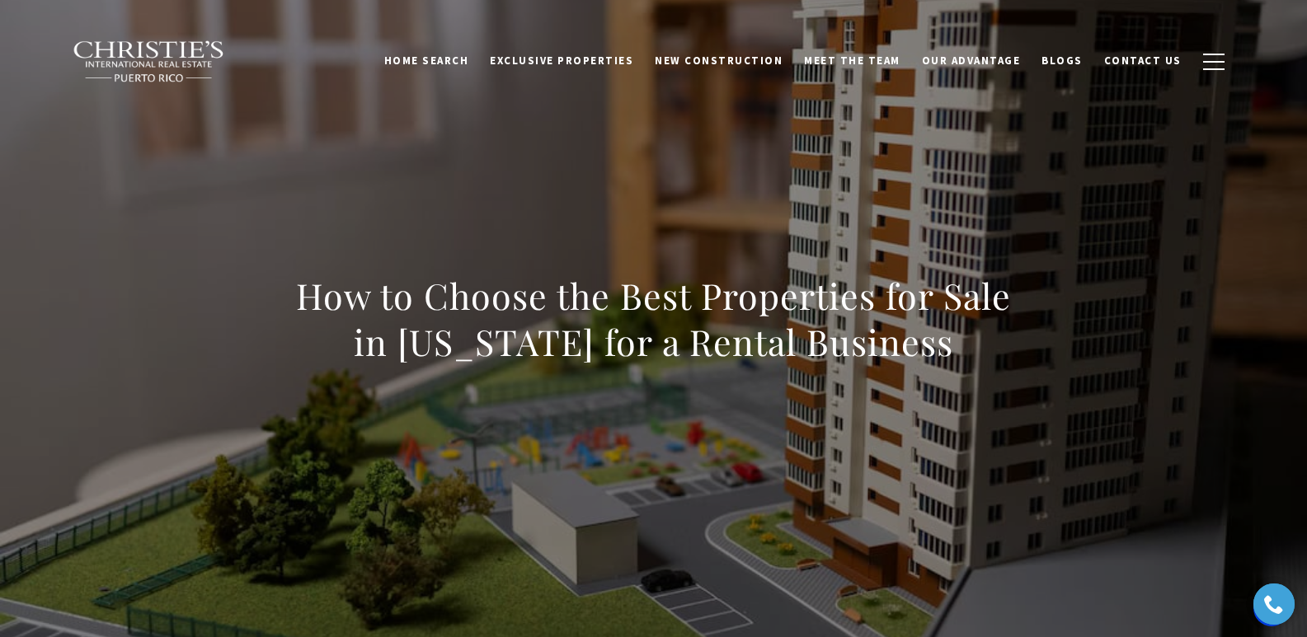
drag, startPoint x: 296, startPoint y: 303, endPoint x: 985, endPoint y: 345, distance: 690.4
click at [985, 345] on h1 "How to Choose the Best Properties for Sale in [US_STATE] for a Rental Business" at bounding box center [653, 319] width 727 height 92
copy h1 "How to Choose the Best Properties for Sale in [US_STATE] for a Rental Business"
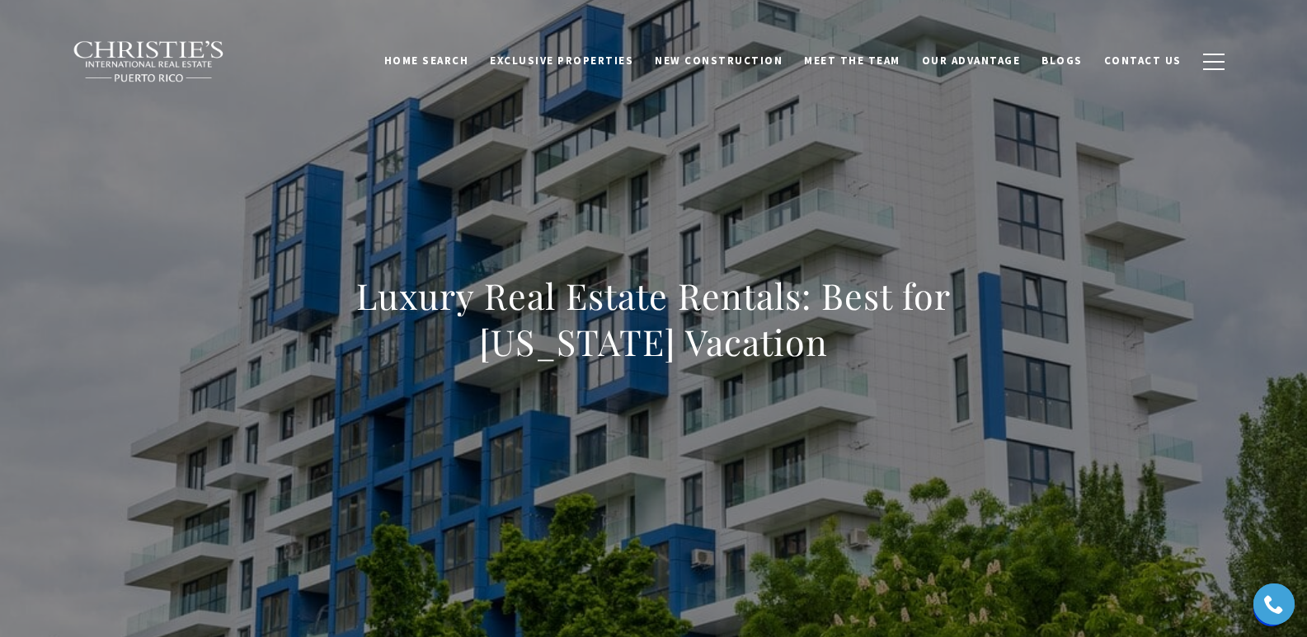
drag, startPoint x: 292, startPoint y: 301, endPoint x: 818, endPoint y: 357, distance: 528.9
click at [818, 357] on h1 "Luxury Real Estate Rentals: Best for [US_STATE] Vacation" at bounding box center [653, 319] width 727 height 92
copy h1 "Luxury Real Estate Rentals: Best for [US_STATE] Vacation"
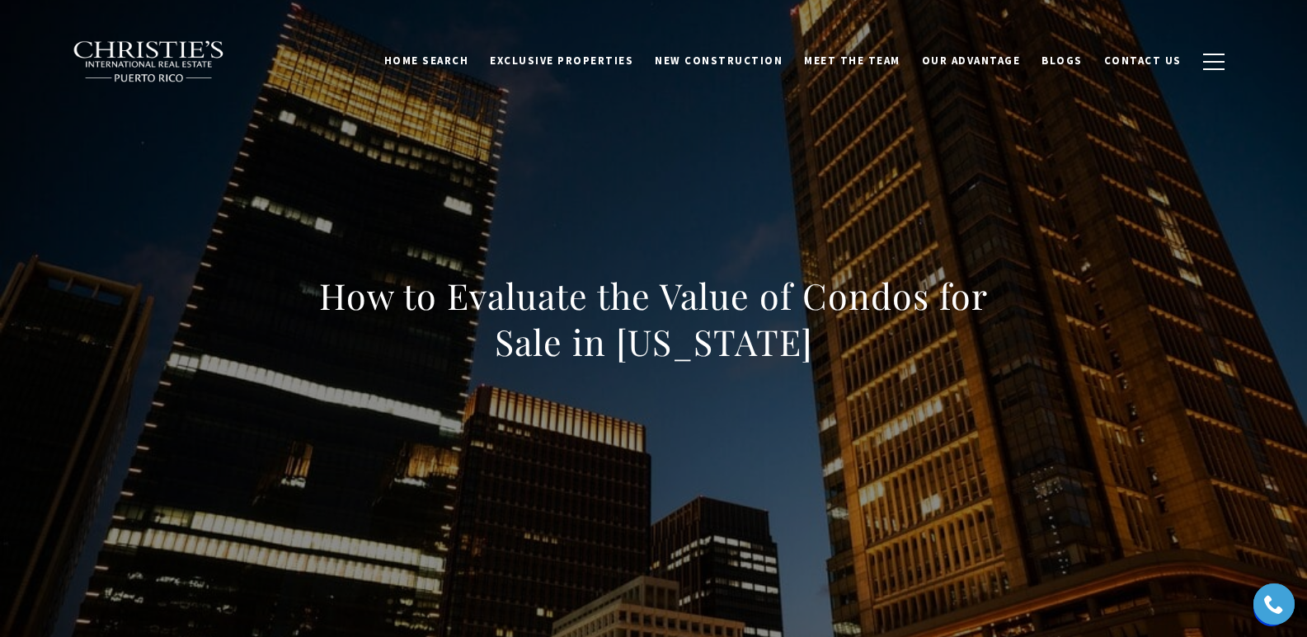
drag, startPoint x: 310, startPoint y: 308, endPoint x: 958, endPoint y: 354, distance: 649.6
click at [958, 354] on h1 "How to Evaluate the Value of Condos for Sale in Puerto Rico" at bounding box center [653, 319] width 727 height 92
copy h1 "How to Evaluate the Value of Condos for Sale in [US_STATE]"
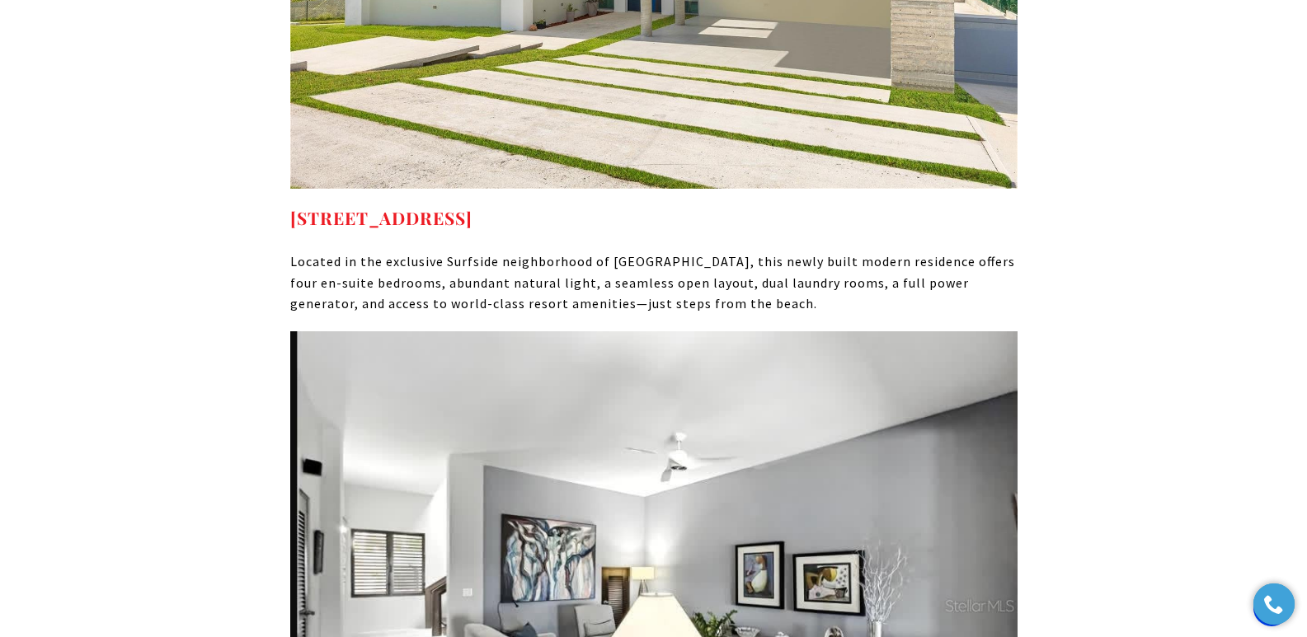
scroll to position [7676, 0]
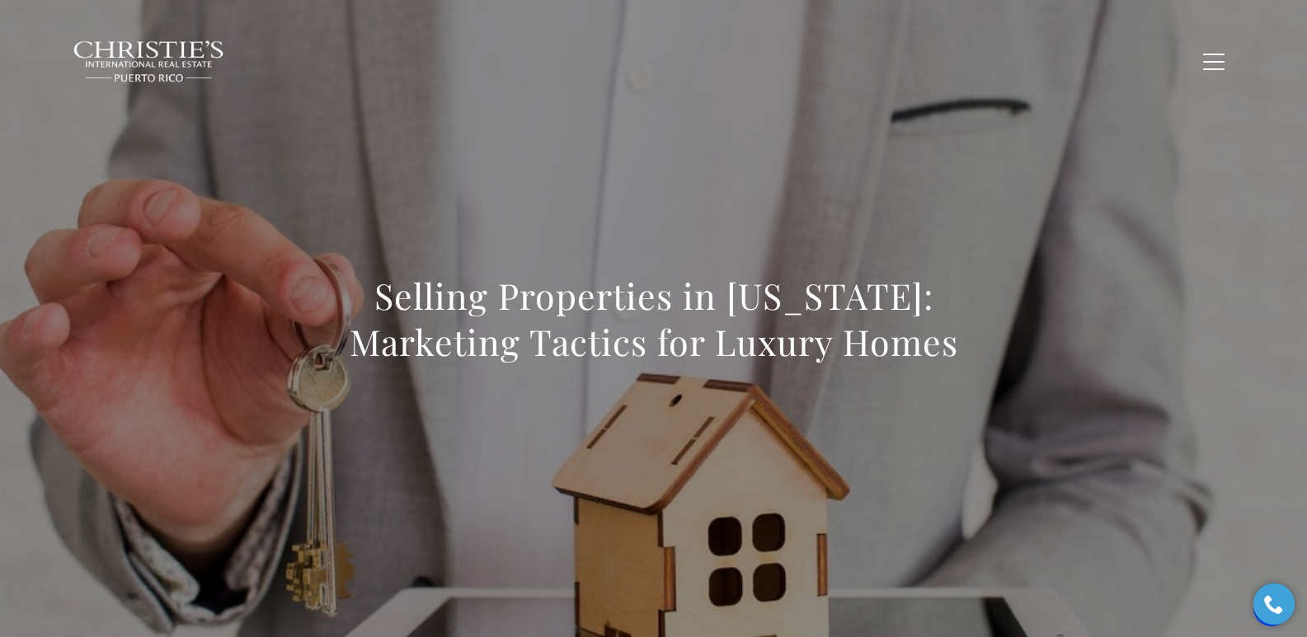
drag, startPoint x: 386, startPoint y: 293, endPoint x: 962, endPoint y: 359, distance: 580.0
click at [962, 359] on h1 "Selling Properties in [US_STATE]: Marketing Tactics for Luxury Homes" at bounding box center [653, 319] width 727 height 92
copy h1 "Selling Properties in [US_STATE]: Marketing Tactics for Luxury Homes"
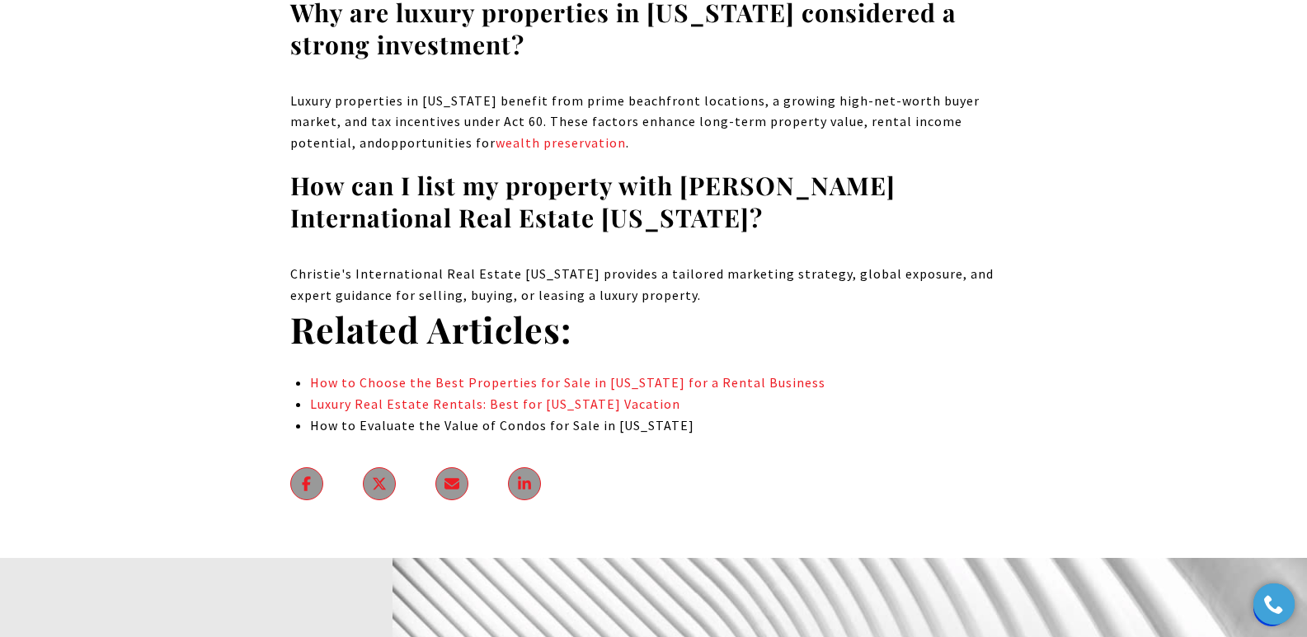
scroll to position [9296, 0]
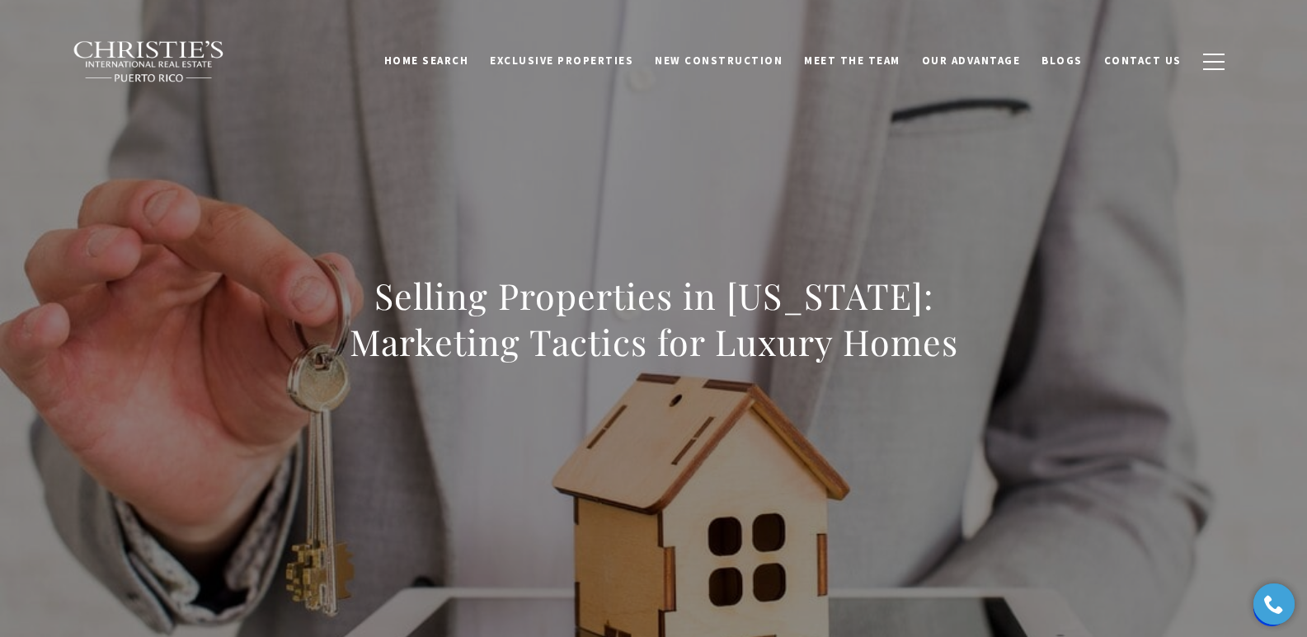
drag, startPoint x: 338, startPoint y: 289, endPoint x: 1067, endPoint y: 362, distance: 732.4
click at [1067, 362] on div "Selling Properties in [US_STATE]: Marketing Tactics for Luxury Homes" at bounding box center [654, 329] width 1154 height 495
copy h1 "Selling Properties in [US_STATE]: Marketing Tactics for Luxury Homes"
click at [993, 171] on div "Selling Properties in [US_STATE]: Marketing Tactics for Luxury Homes" at bounding box center [654, 329] width 1154 height 495
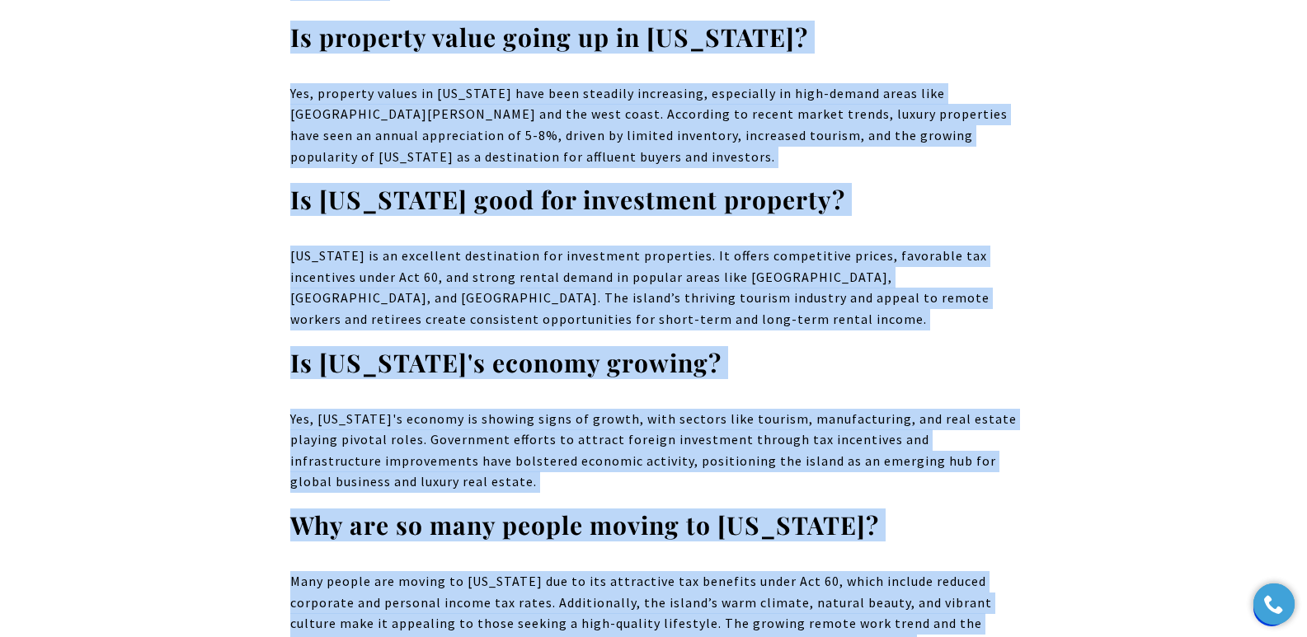
scroll to position [10429, 0]
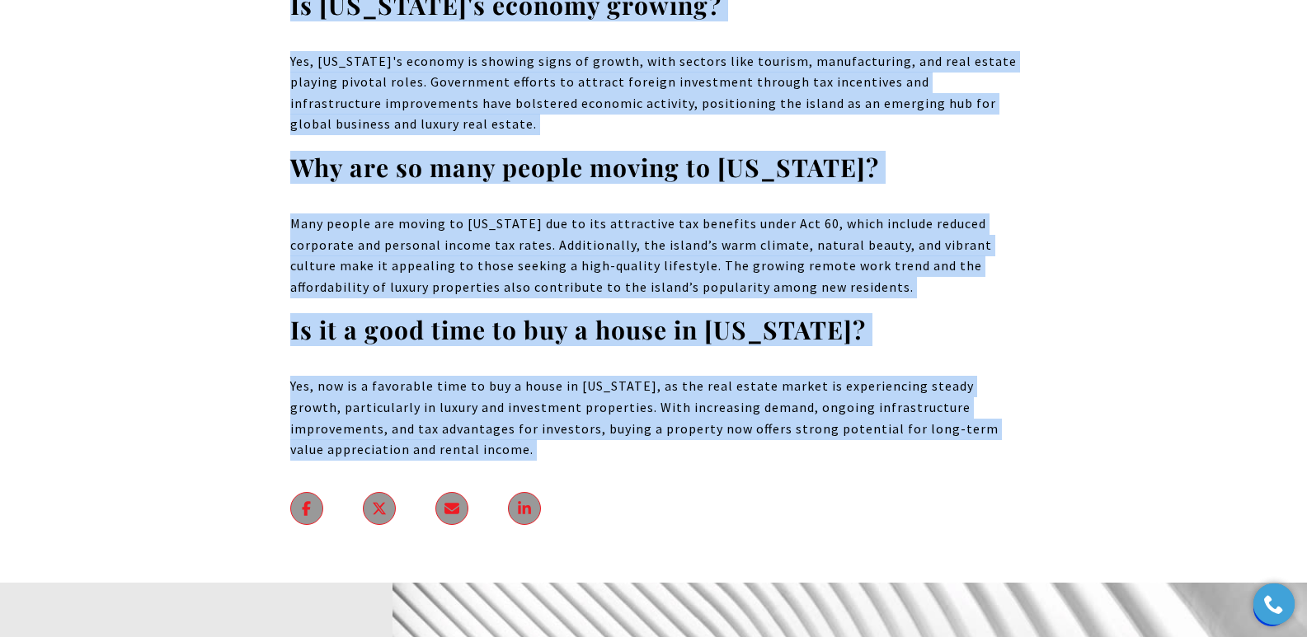
drag, startPoint x: 297, startPoint y: 294, endPoint x: 1037, endPoint y: 210, distance: 745.1
copy body "The Rising Demand for Luxury Properties on Puerto Rico’s West Coast The West Co…"
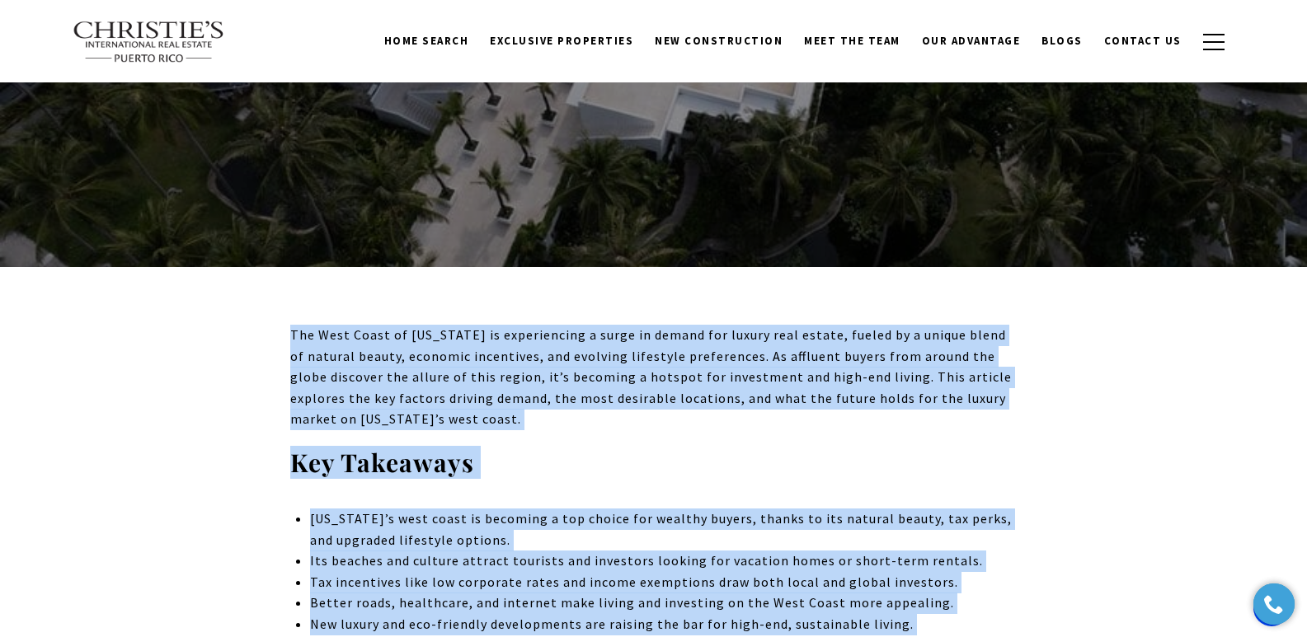
scroll to position [0, 0]
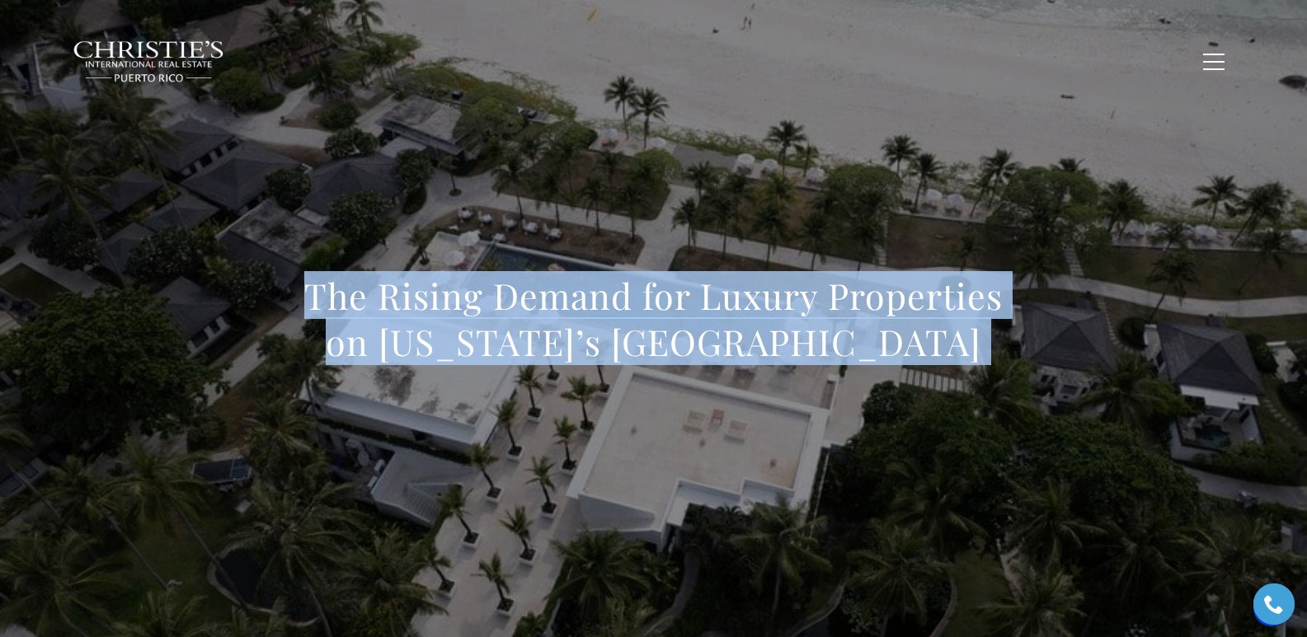
drag, startPoint x: 408, startPoint y: 327, endPoint x: 368, endPoint y: 311, distance: 43.6
click at [408, 326] on h1 "The Rising Demand for Luxury Properties on Puerto Rico’s West Coast" at bounding box center [653, 319] width 727 height 92
click at [307, 287] on h1 "The Rising Demand for Luxury Properties on Puerto Rico’s West Coast" at bounding box center [653, 319] width 727 height 92
drag, startPoint x: 307, startPoint y: 287, endPoint x: 976, endPoint y: 331, distance: 670.0
click at [848, 331] on h1 "The Rising Demand for Luxury Properties on Puerto Rico’s West Coast" at bounding box center [653, 319] width 727 height 92
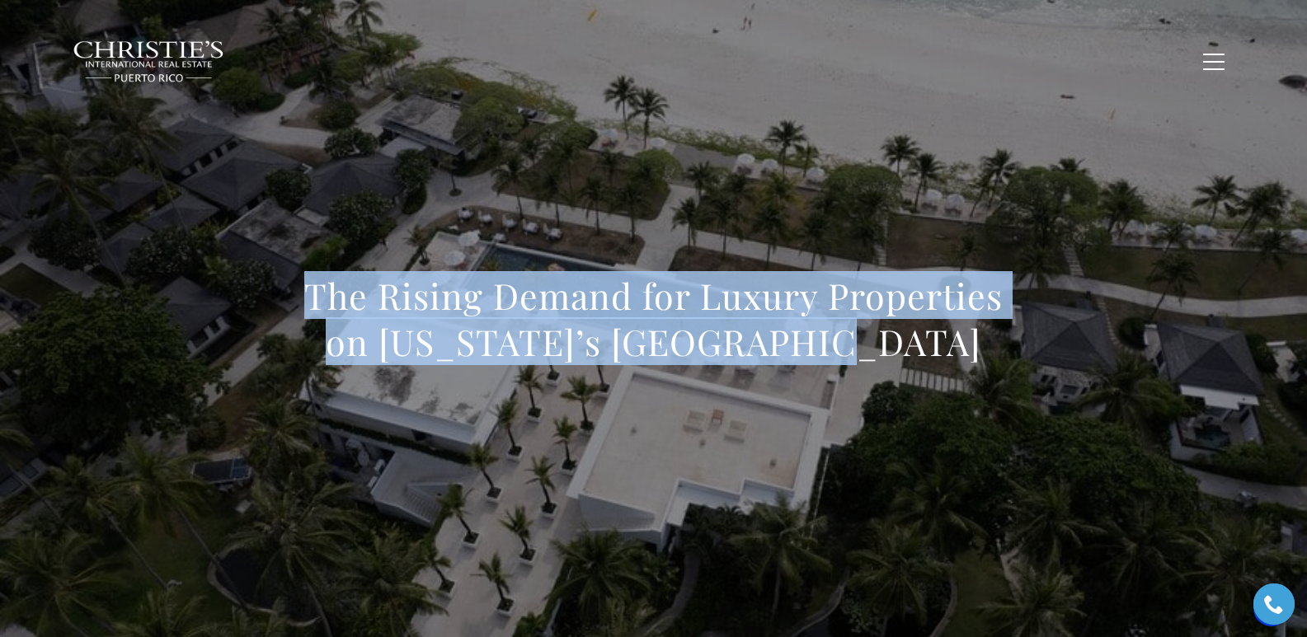
copy h1 "The Rising Demand for Luxury Properties on Puerto Rico’s West Coast"
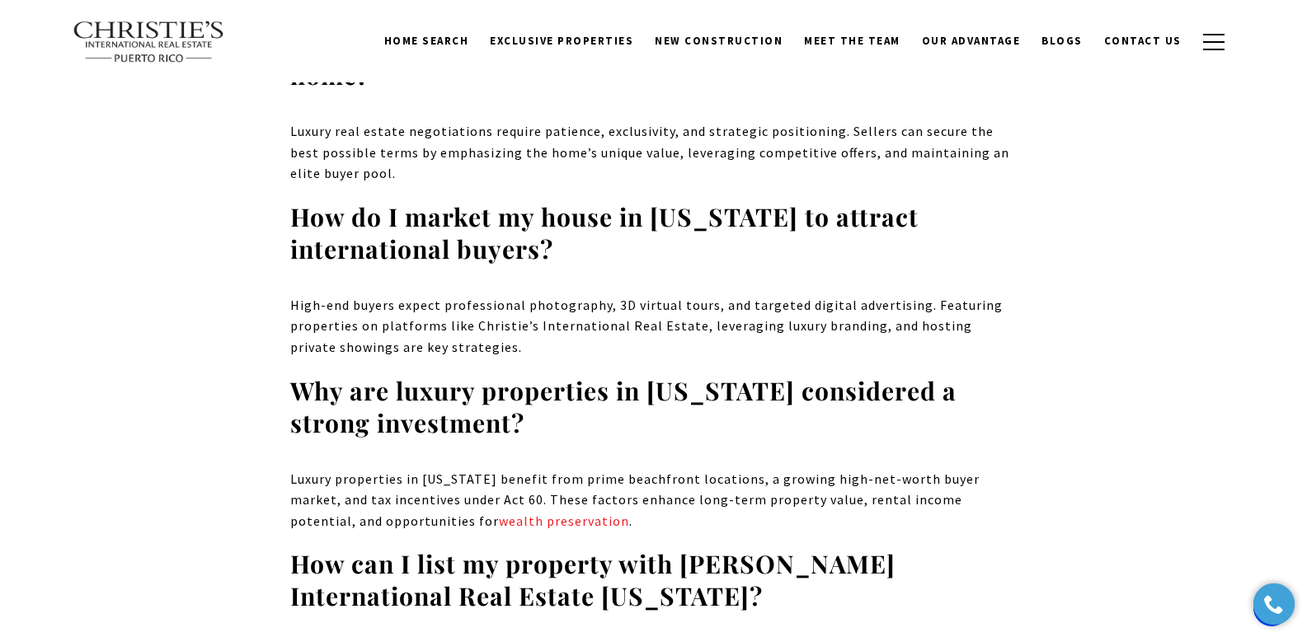
scroll to position [8728, 0]
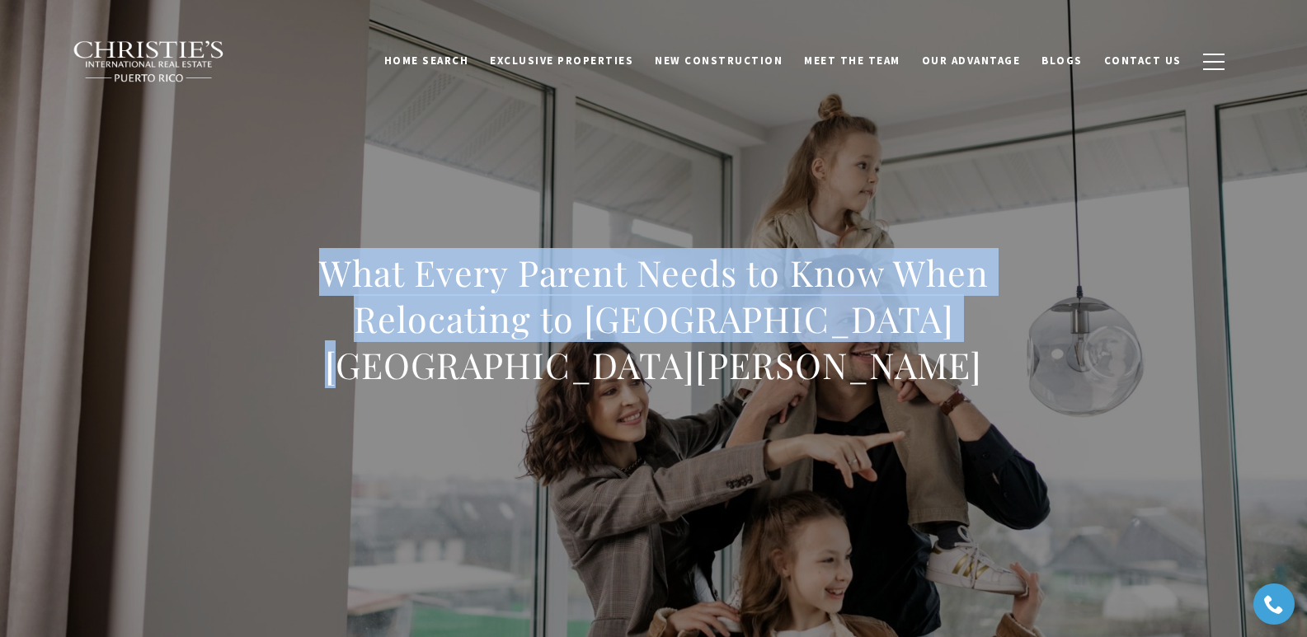
drag, startPoint x: 0, startPoint y: 0, endPoint x: 1089, endPoint y: 363, distance: 1147.8
click at [1089, 363] on div "What Every Parent Needs to Know When Relocating to [GEOGRAPHIC_DATA] [GEOGRAPHI…" at bounding box center [654, 329] width 1154 height 495
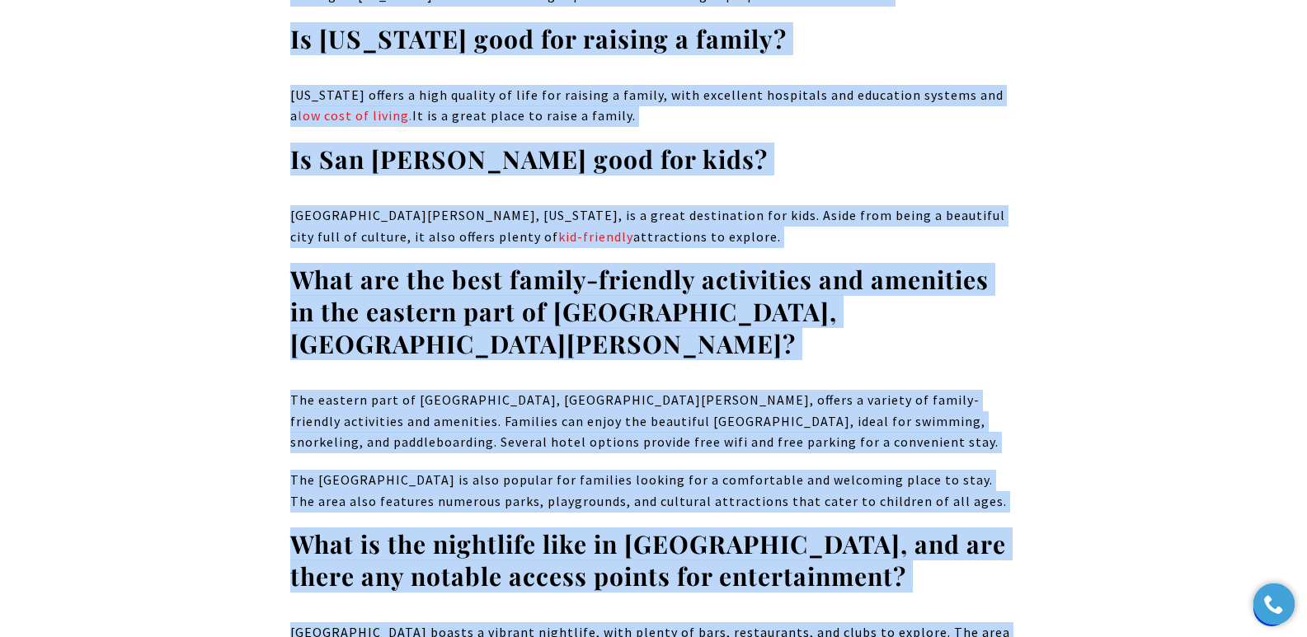
scroll to position [14419, 0]
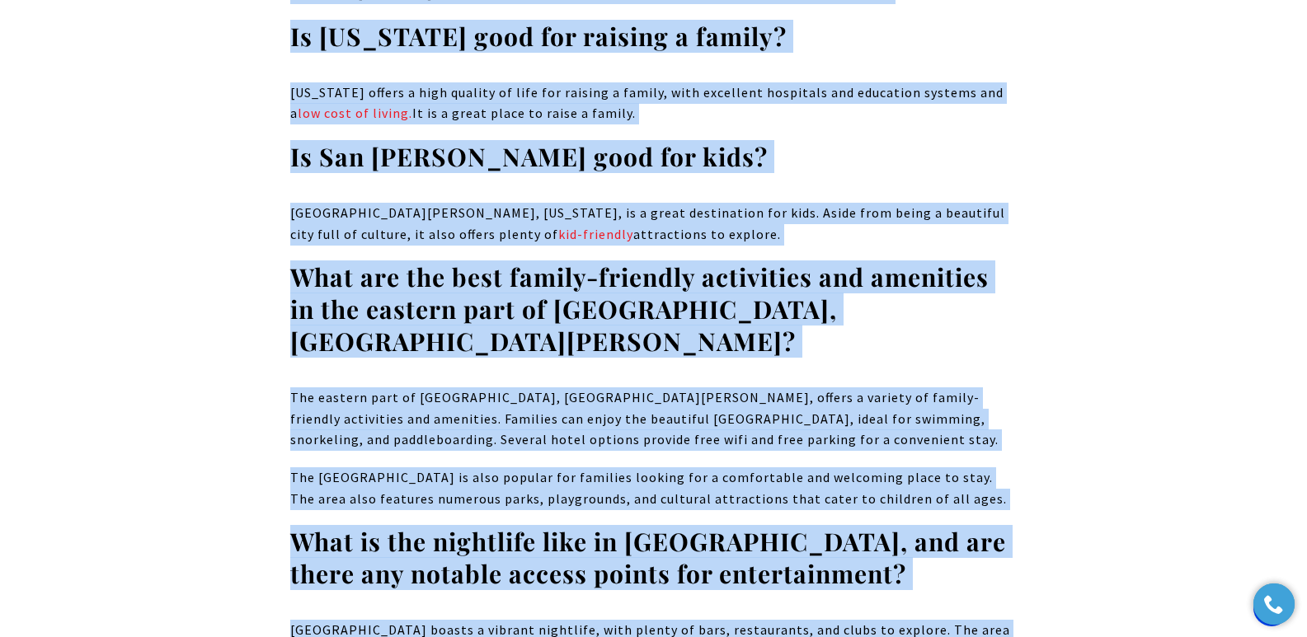
drag, startPoint x: 322, startPoint y: 296, endPoint x: 871, endPoint y: 328, distance: 550.8
copy body "What Every Parent Needs to Know When Relocating to [GEOGRAPHIC_DATA] [GEOGRAPHI…"
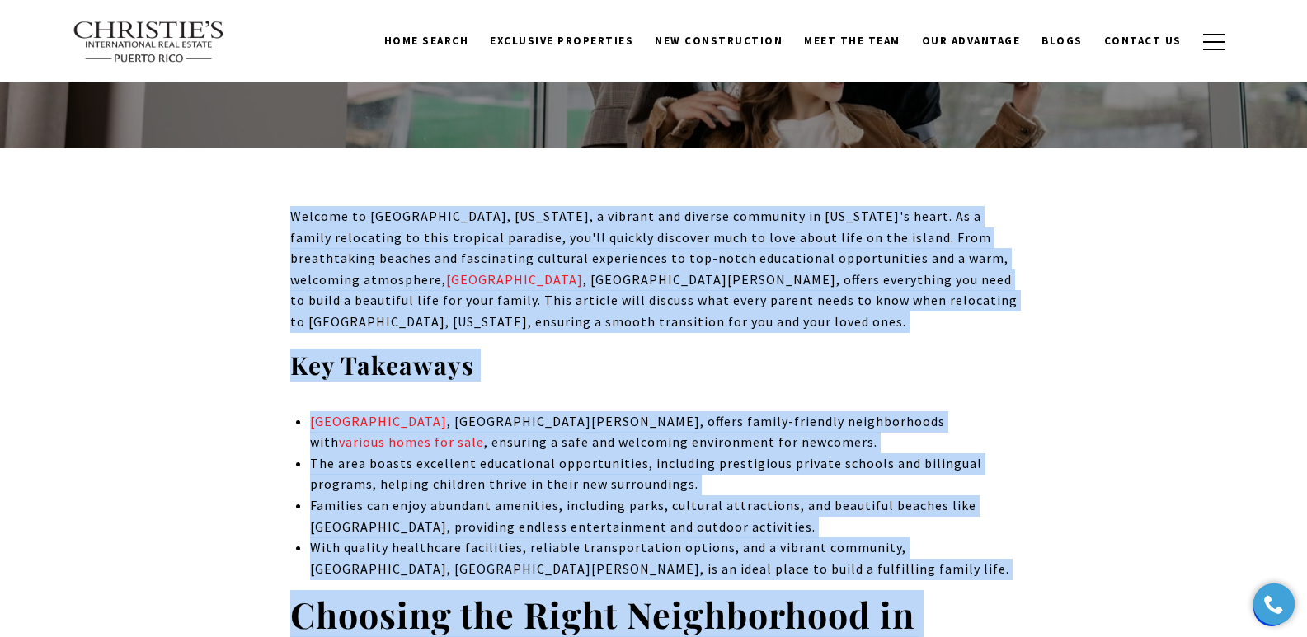
scroll to position [0, 0]
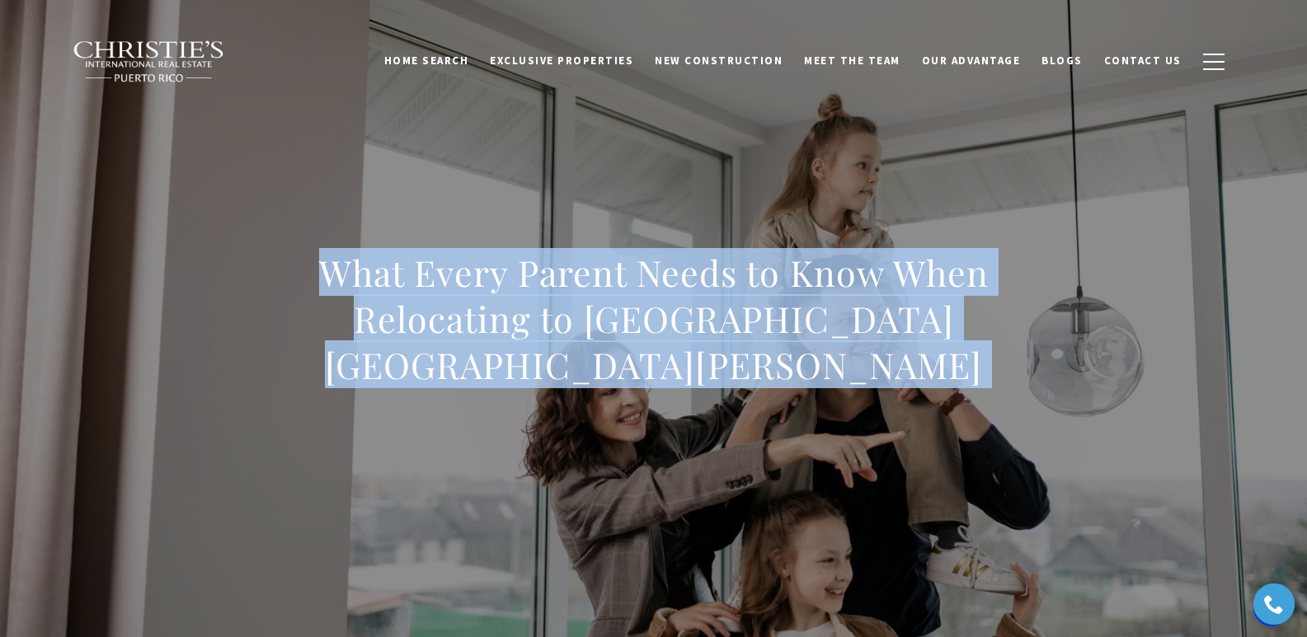
click at [439, 192] on div "What Every Parent Needs to Know When Relocating to [GEOGRAPHIC_DATA] [GEOGRAPHI…" at bounding box center [654, 329] width 1154 height 495
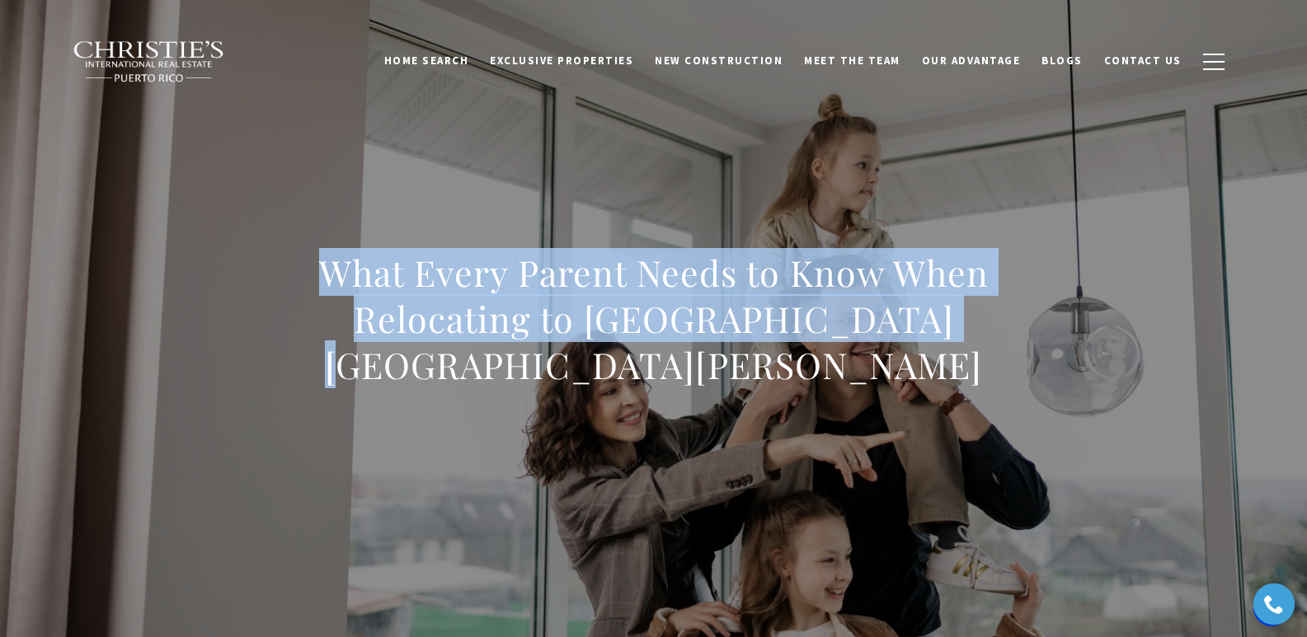
drag, startPoint x: 306, startPoint y: 286, endPoint x: 965, endPoint y: 363, distance: 663.1
click at [848, 364] on h1 "What Every Parent Needs to Know When Relocating to [GEOGRAPHIC_DATA] [GEOGRAPHI…" at bounding box center [653, 319] width 727 height 138
copy h1 "What Every Parent Needs to Know When Relocating to [GEOGRAPHIC_DATA] [GEOGRAPHI…"
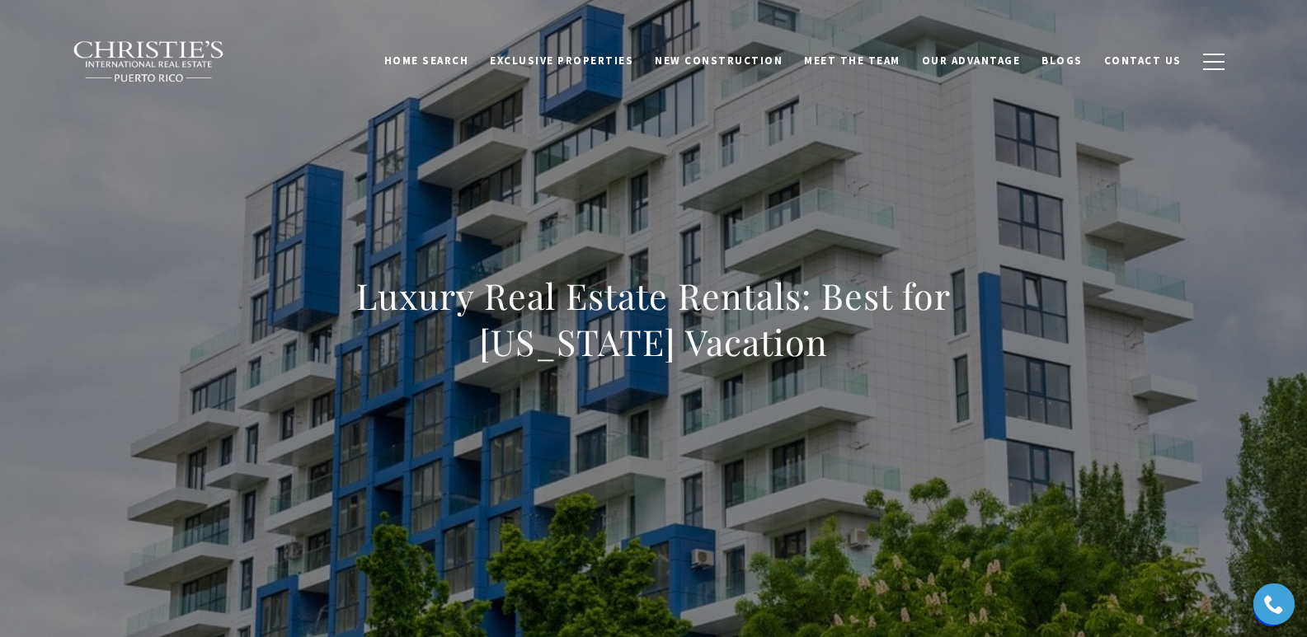
drag, startPoint x: 293, startPoint y: 299, endPoint x: 780, endPoint y: 345, distance: 488.6
click at [780, 345] on h1 "Luxury Real Estate Rentals: Best for [US_STATE] Vacation" at bounding box center [653, 319] width 727 height 92
copy h1 "Luxury Real Estate Rentals: Best for [US_STATE] Vacation"
click at [439, 270] on div "Luxury Real Estate Rentals: Best for [US_STATE] Vacation" at bounding box center [654, 329] width 1154 height 495
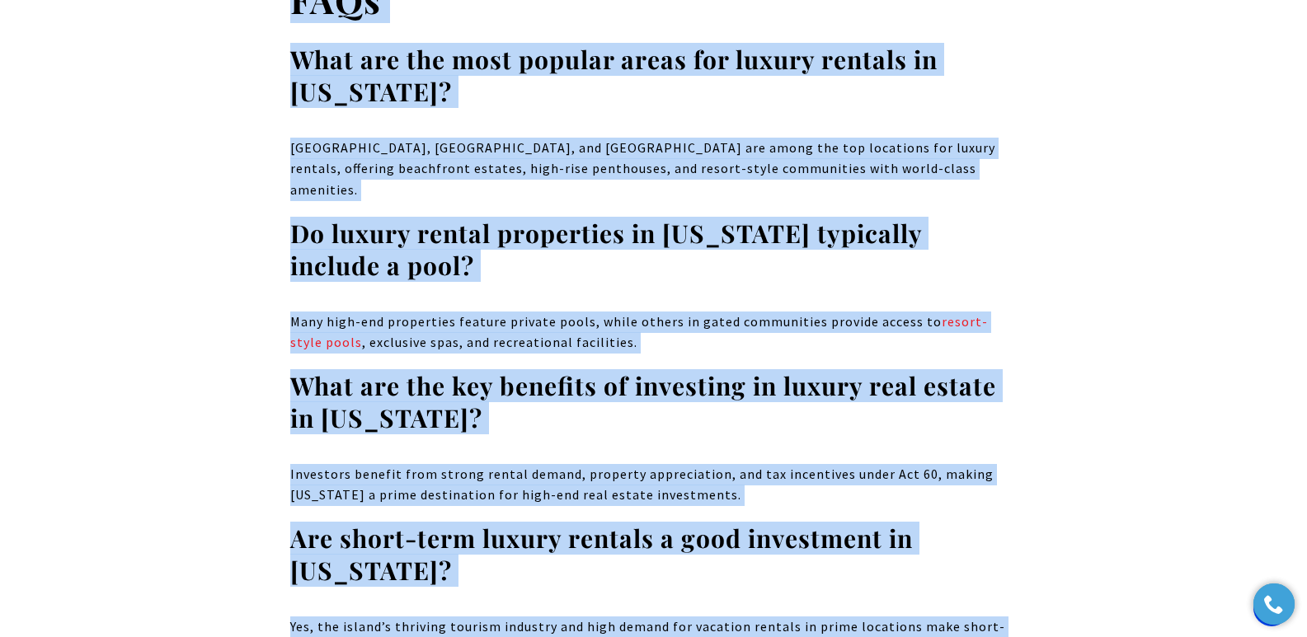
scroll to position [8900, 0]
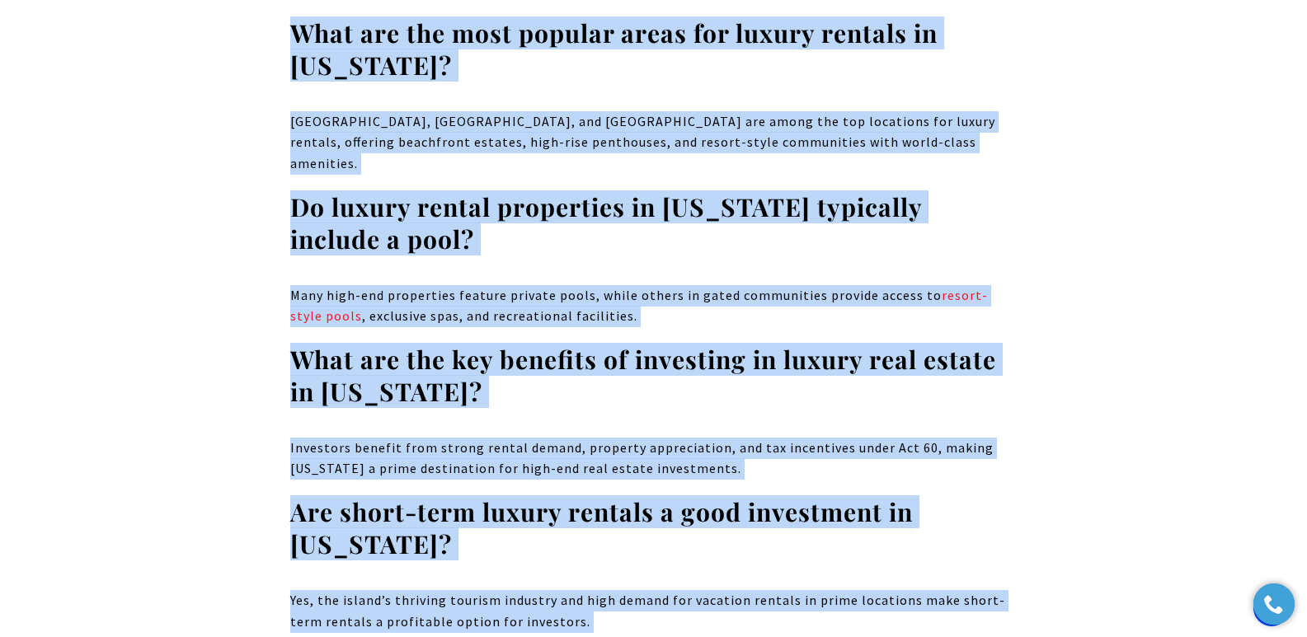
drag, startPoint x: 297, startPoint y: 297, endPoint x: 888, endPoint y: 410, distance: 601.8
copy body "Luxury Real Estate Rentals: Best for Puerto Rico Vacation Puerto Rico stands ou…"
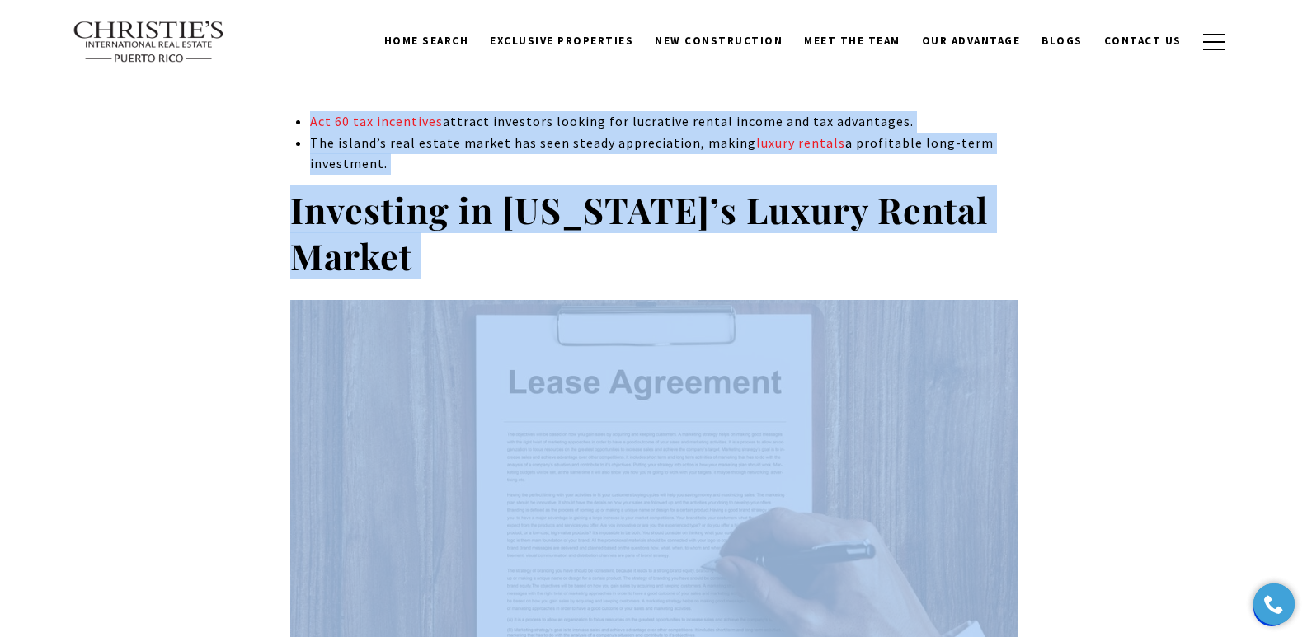
scroll to position [0, 0]
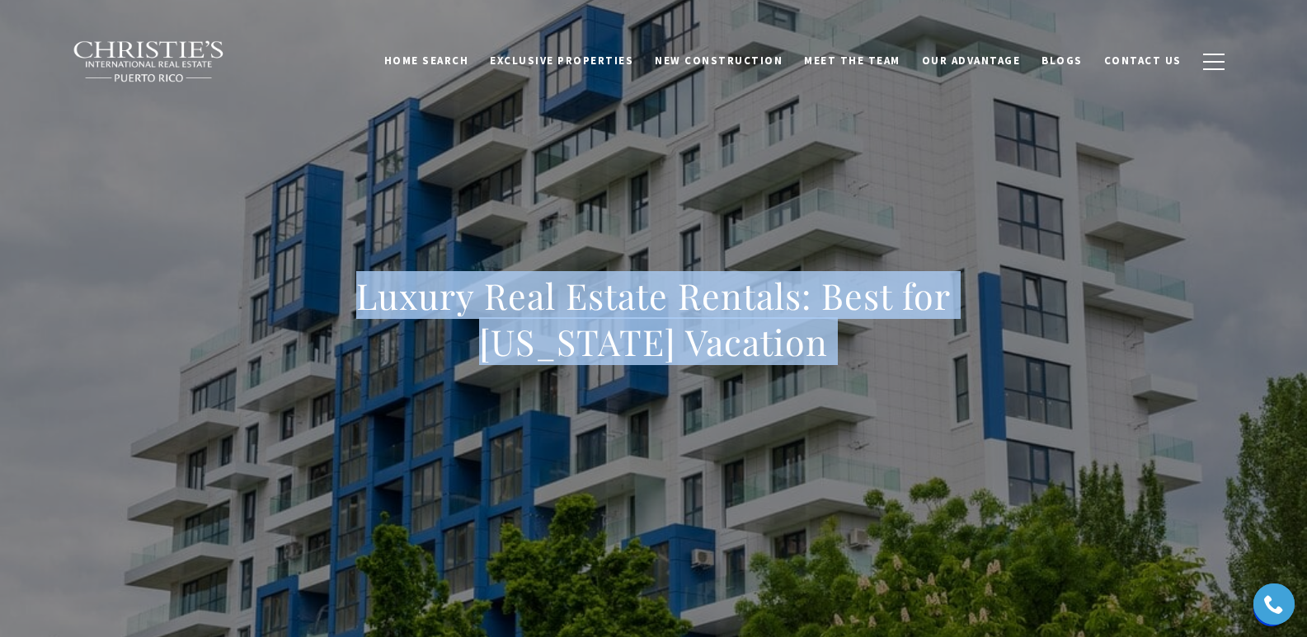
click at [258, 227] on div "Luxury Real Estate Rentals: Best for [US_STATE] Vacation" at bounding box center [654, 329] width 1154 height 495
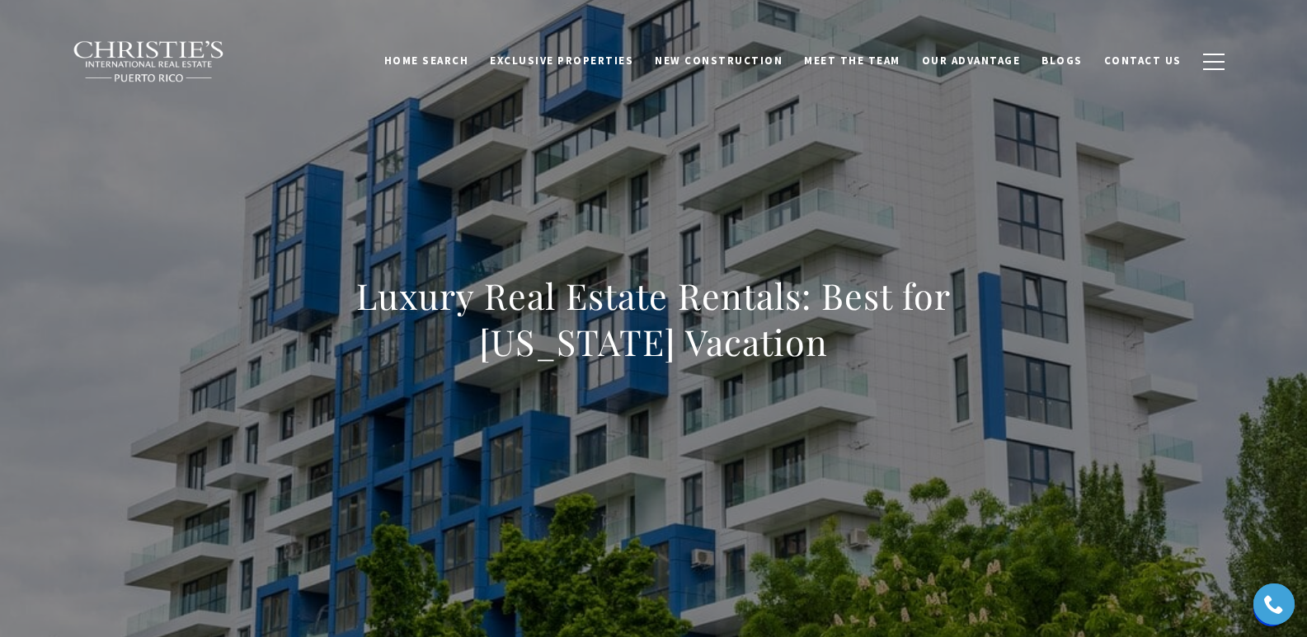
drag, startPoint x: 580, startPoint y: 312, endPoint x: 851, endPoint y: 340, distance: 272.6
click at [848, 340] on div "Luxury Real Estate Rentals: Best for [US_STATE] Vacation" at bounding box center [654, 329] width 1154 height 495
copy h1 "Luxury Real Estate Rentals: Best for [US_STATE] Vacation"
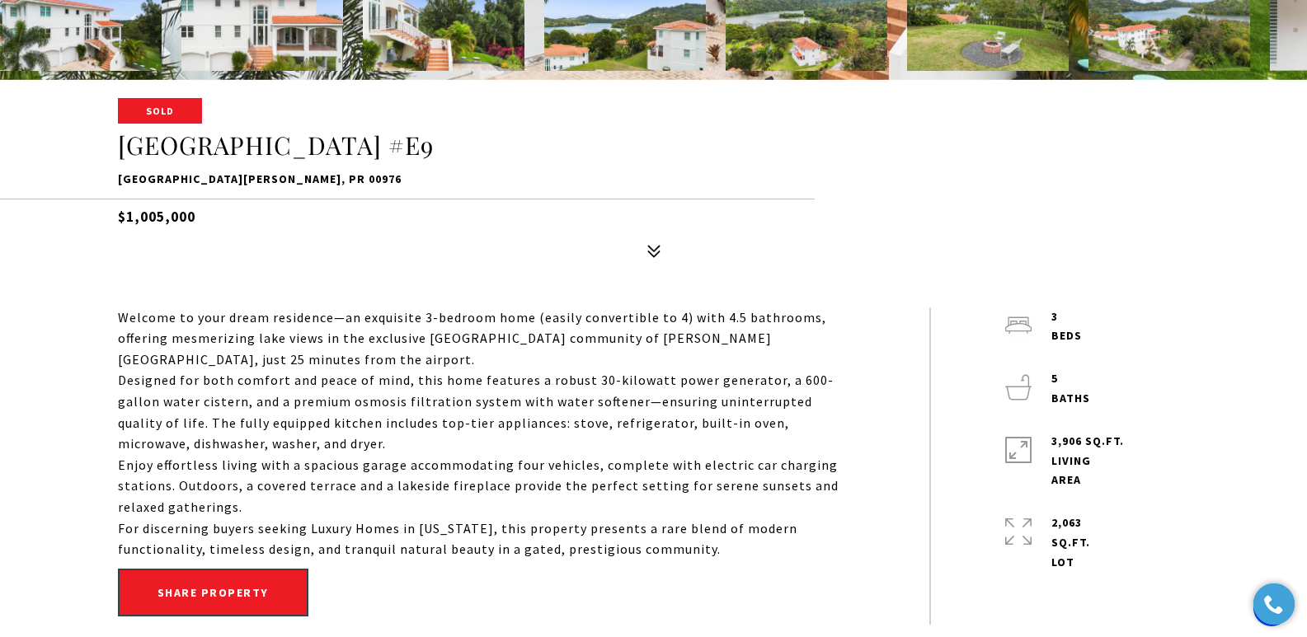
click at [118, 181] on p "Emerald Lake Plantation UVILLO ST ##E9, TRUJILLO ALTO, PR 00976" at bounding box center [654, 180] width 1072 height 20
drag, startPoint x: 118, startPoint y: 181, endPoint x: 547, endPoint y: 180, distance: 428.7
click at [547, 180] on p "Emerald Lake Plantation UVILLO ST ##E9, TRUJILLO ALTO, PR 00976" at bounding box center [654, 180] width 1072 height 20
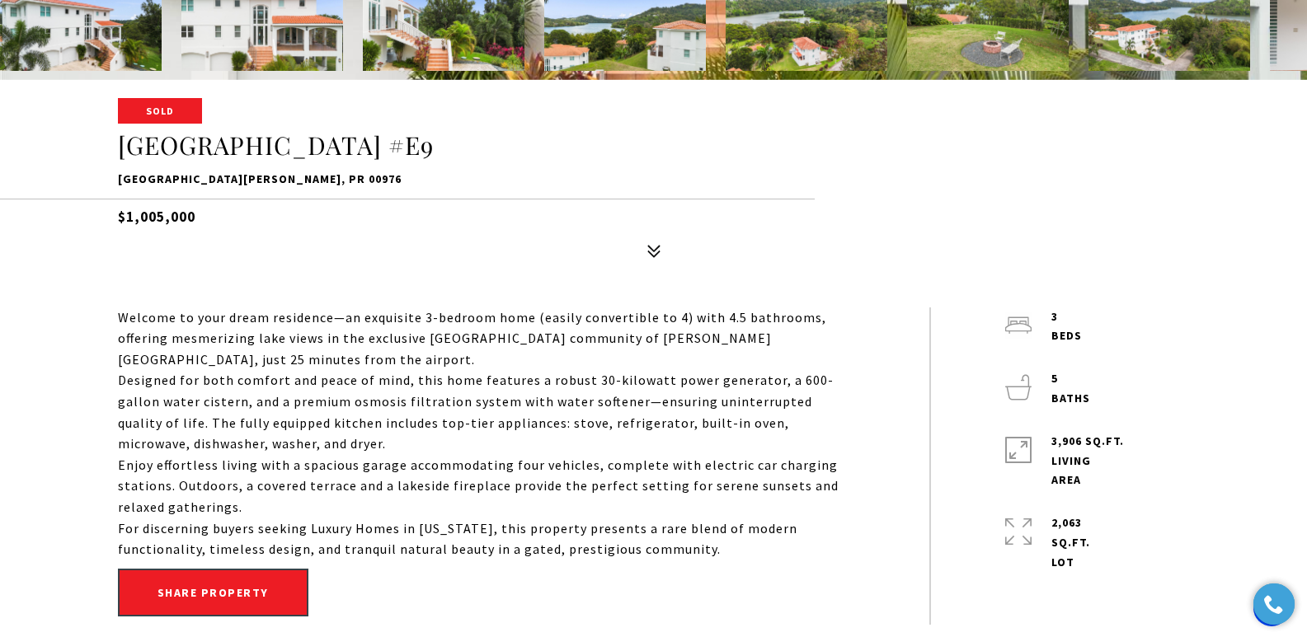
copy p "Emerald Lake Plantation UVILLO ST ##E9, TRUJILLO ALTO, PR 00976"
